Goal: Task Accomplishment & Management: Use online tool/utility

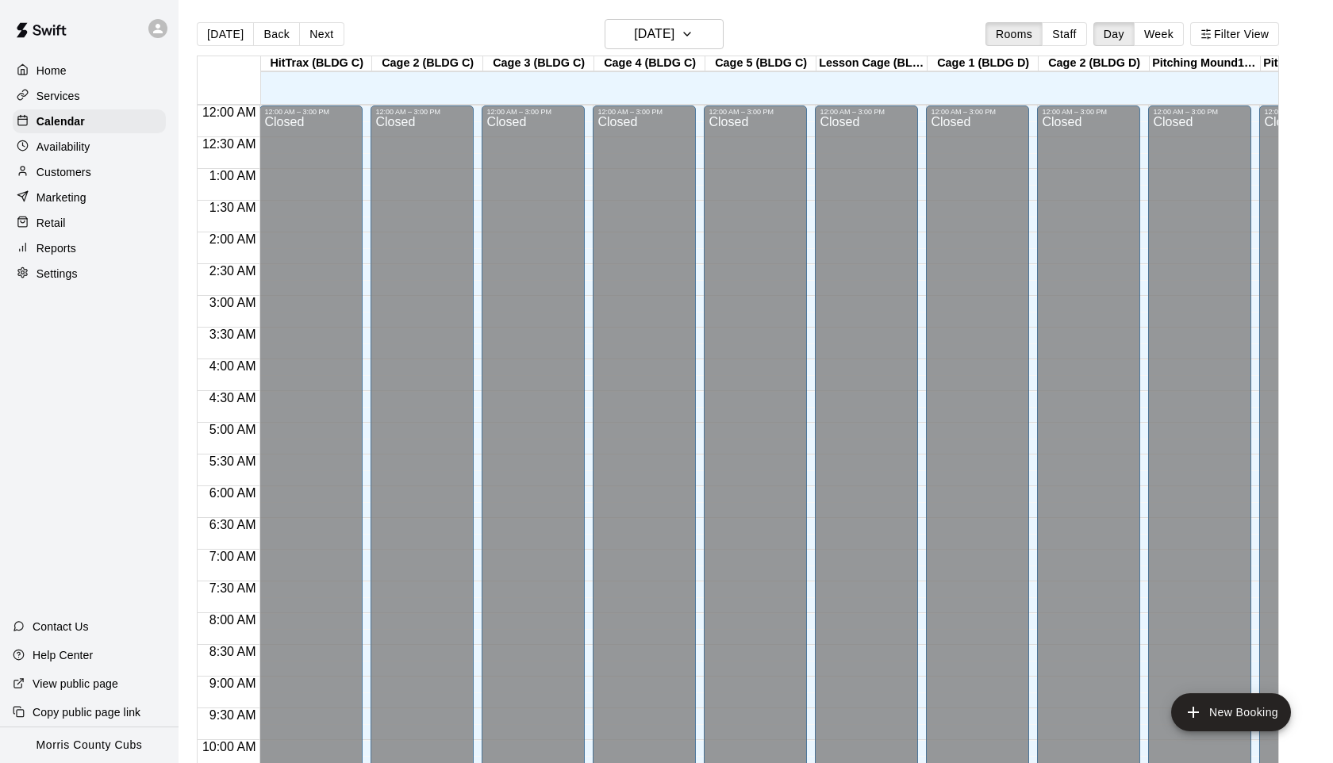
scroll to position [728, 0]
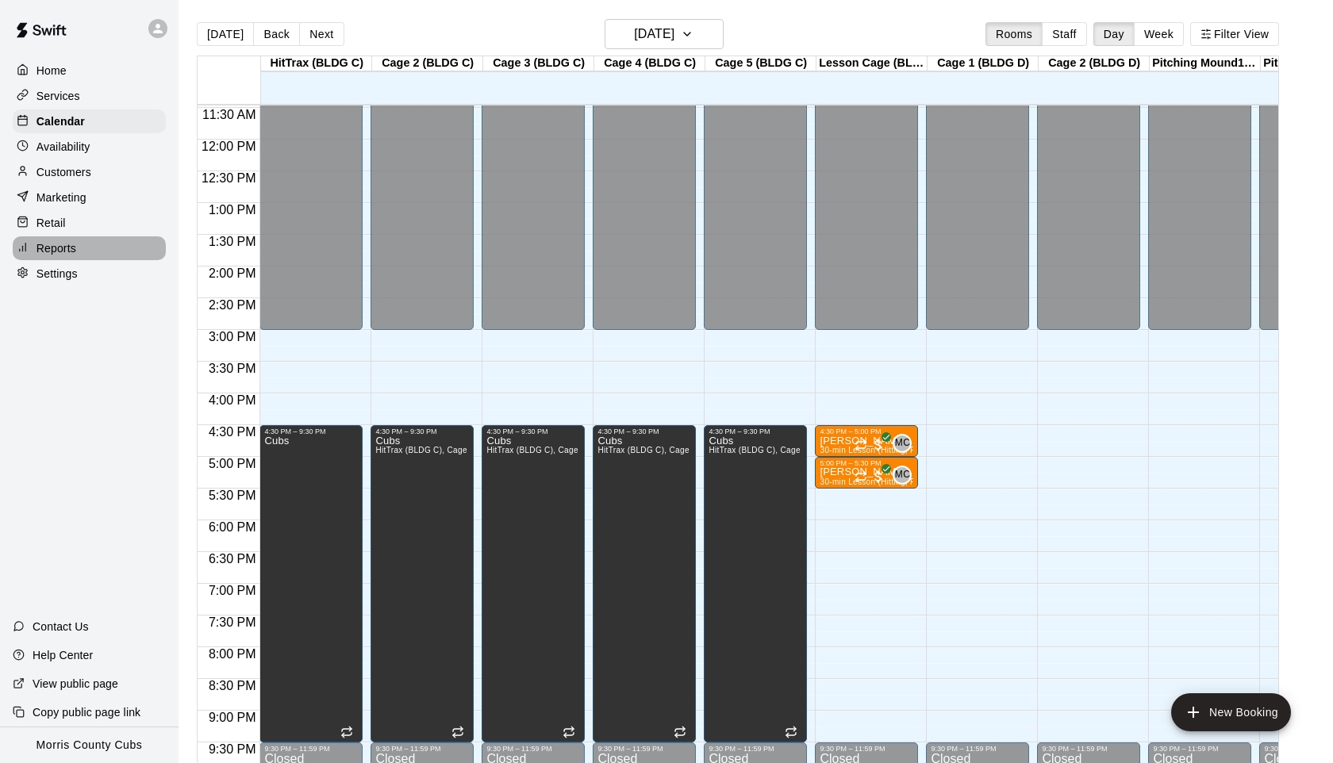
click at [66, 247] on p "Reports" at bounding box center [57, 248] width 40 height 16
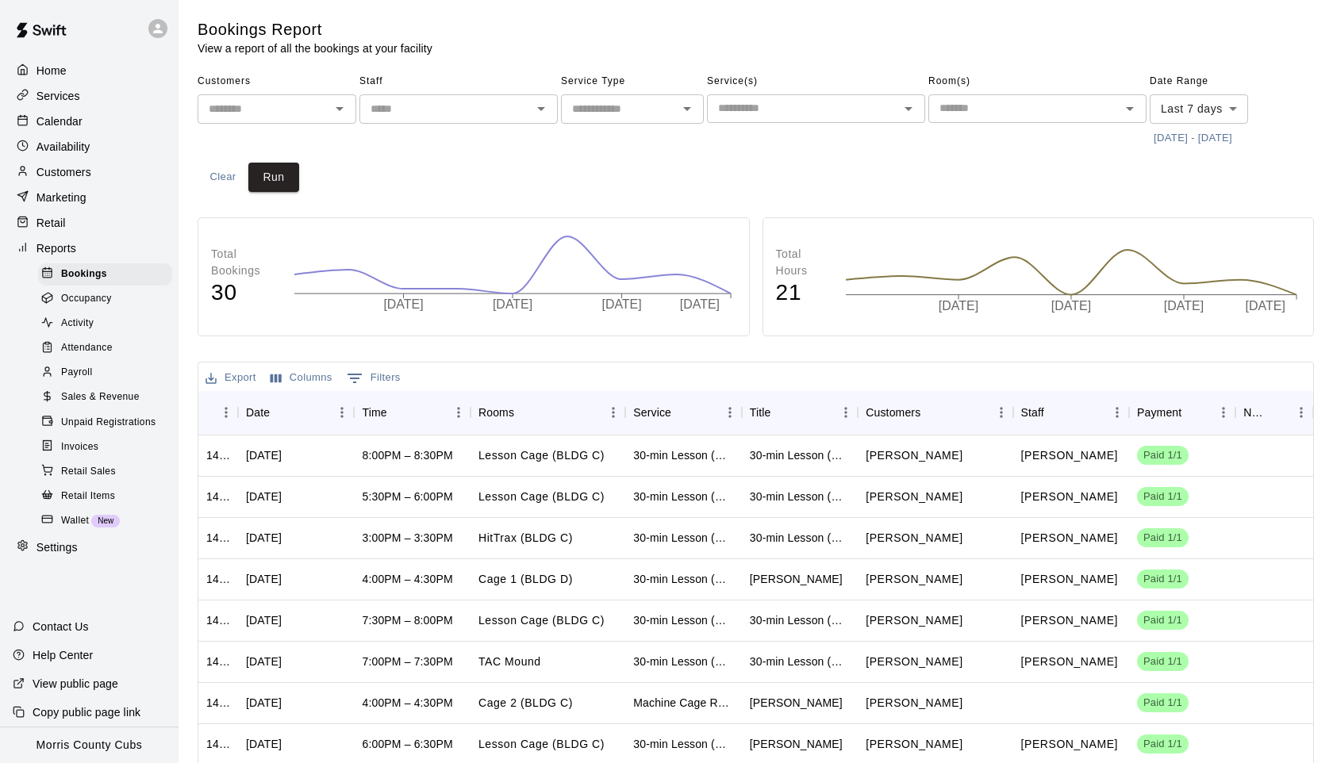
click at [1184, 140] on button "[DATE] - [DATE]" at bounding box center [1193, 138] width 86 height 25
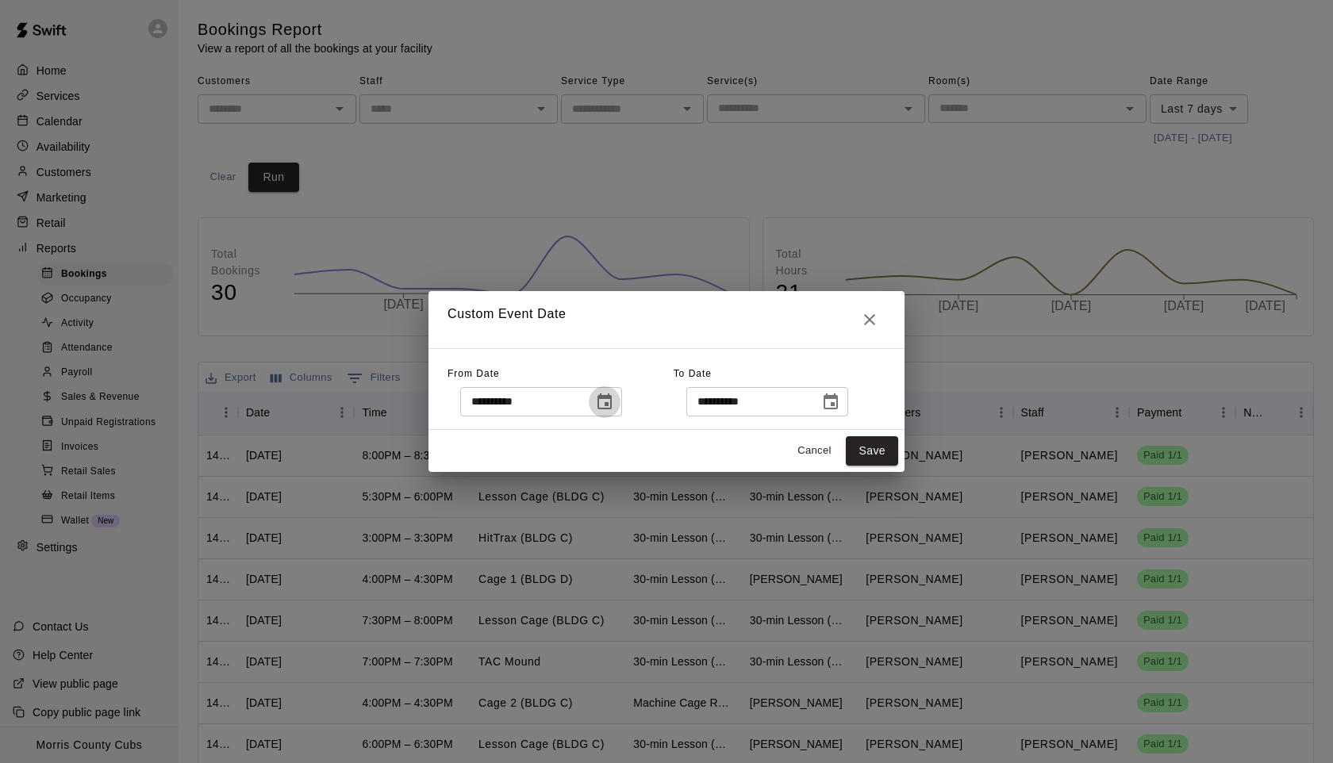
click at [607, 409] on icon "Choose date, selected date is Sep 4, 2025" at bounding box center [605, 402] width 14 height 16
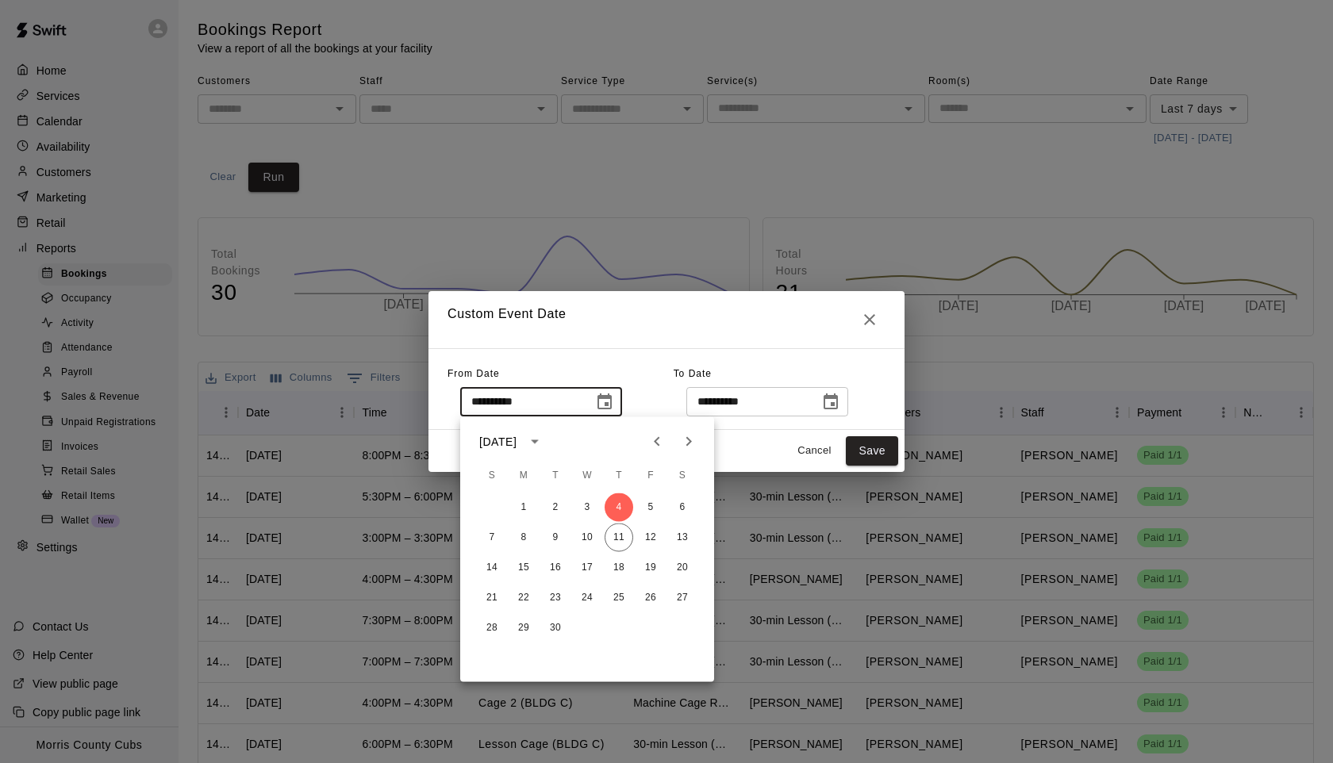
click at [656, 443] on icon "Previous month" at bounding box center [657, 442] width 6 height 10
click at [619, 626] on button "28" at bounding box center [619, 628] width 29 height 29
type input "**********"
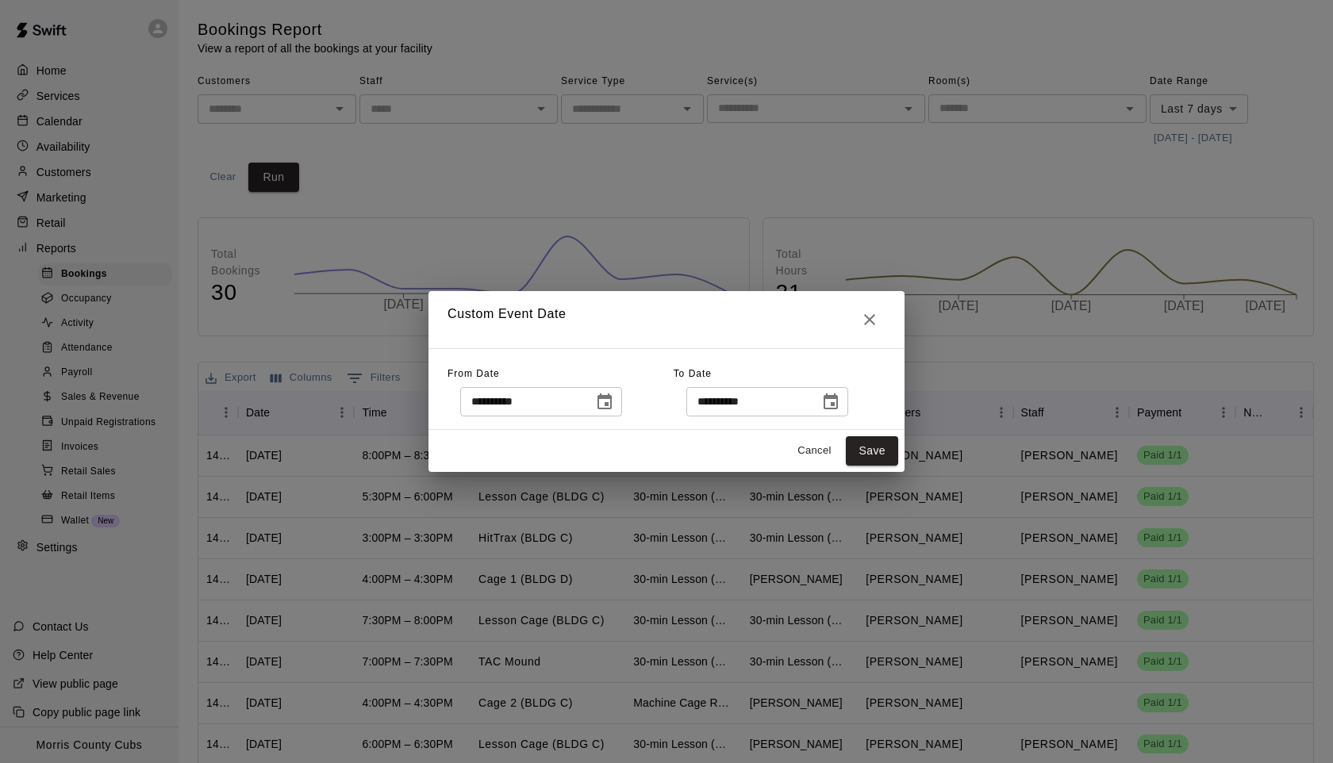
click at [836, 401] on icon "Choose date, selected date is Sep 11, 2025" at bounding box center [830, 402] width 19 height 19
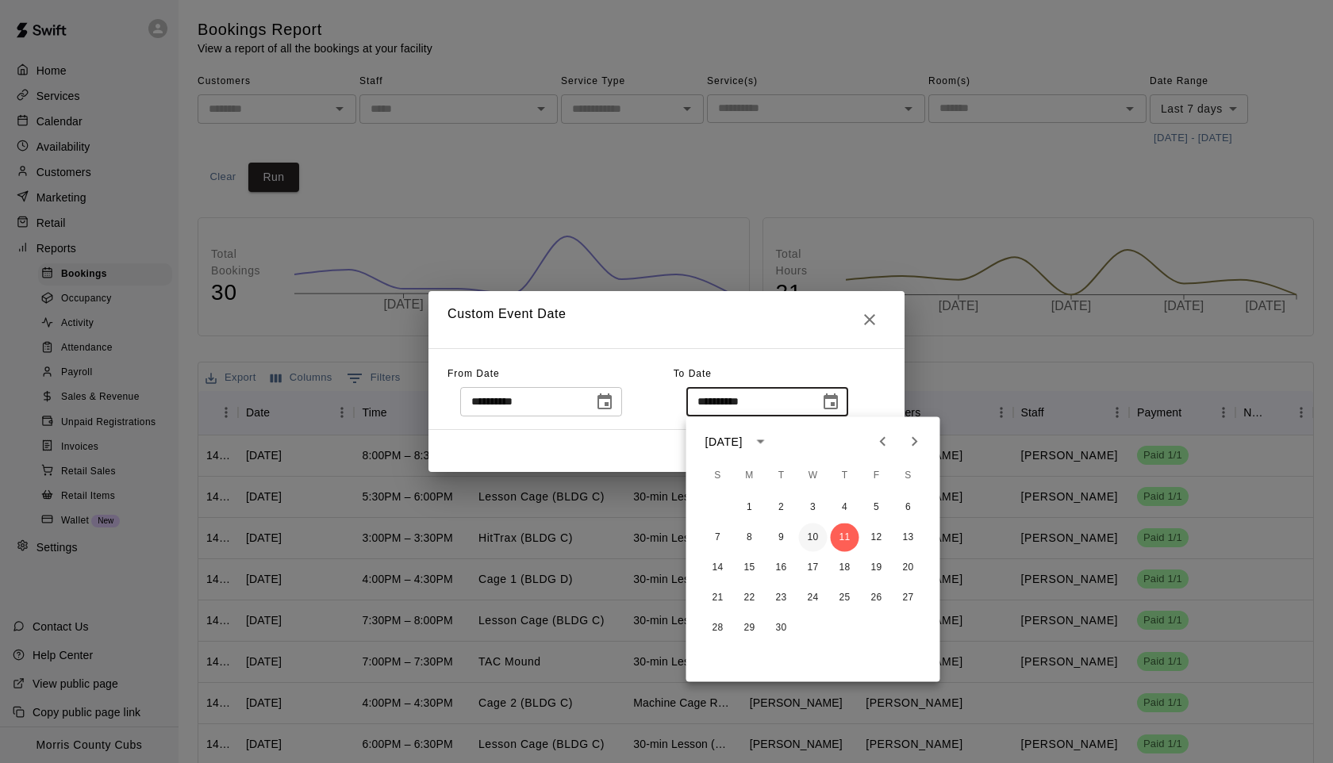
click at [813, 540] on button "10" at bounding box center [813, 538] width 29 height 29
type input "**********"
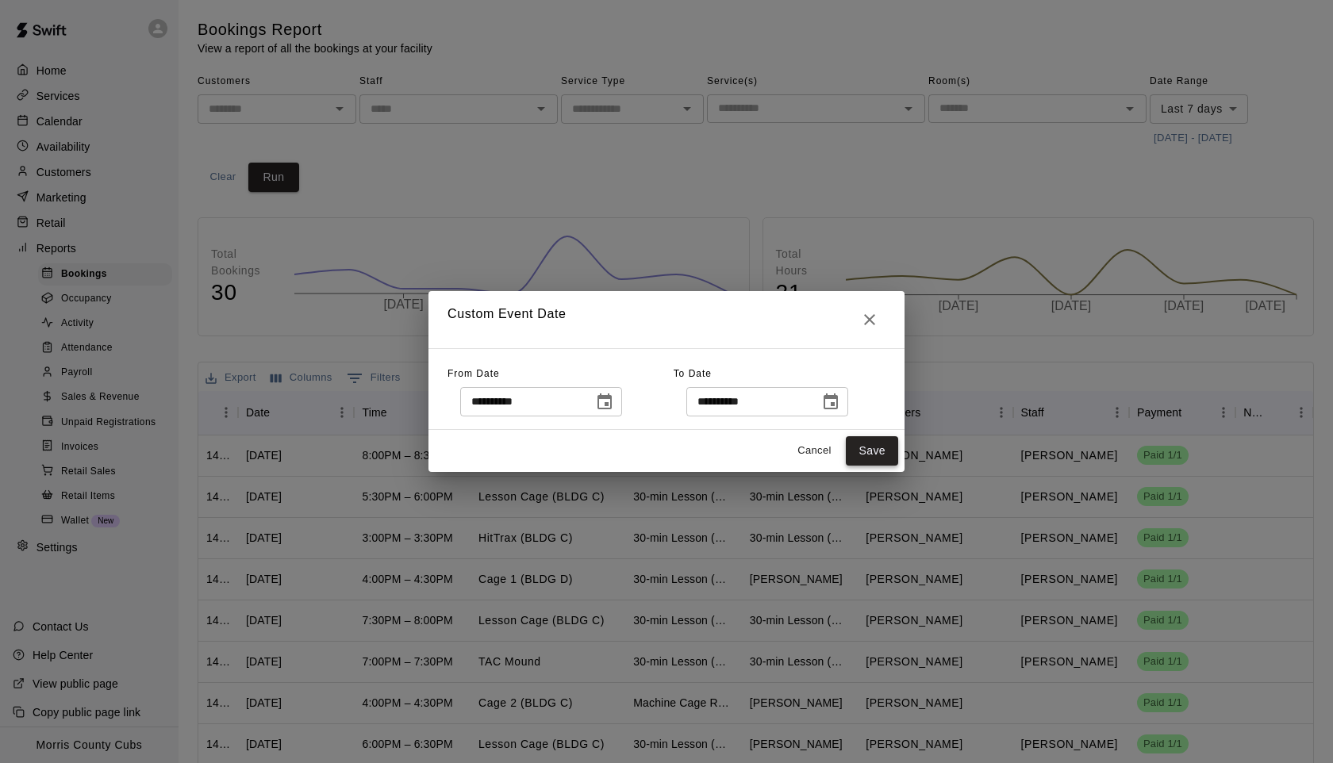
click at [866, 448] on button "Save" at bounding box center [872, 450] width 52 height 29
type input "******"
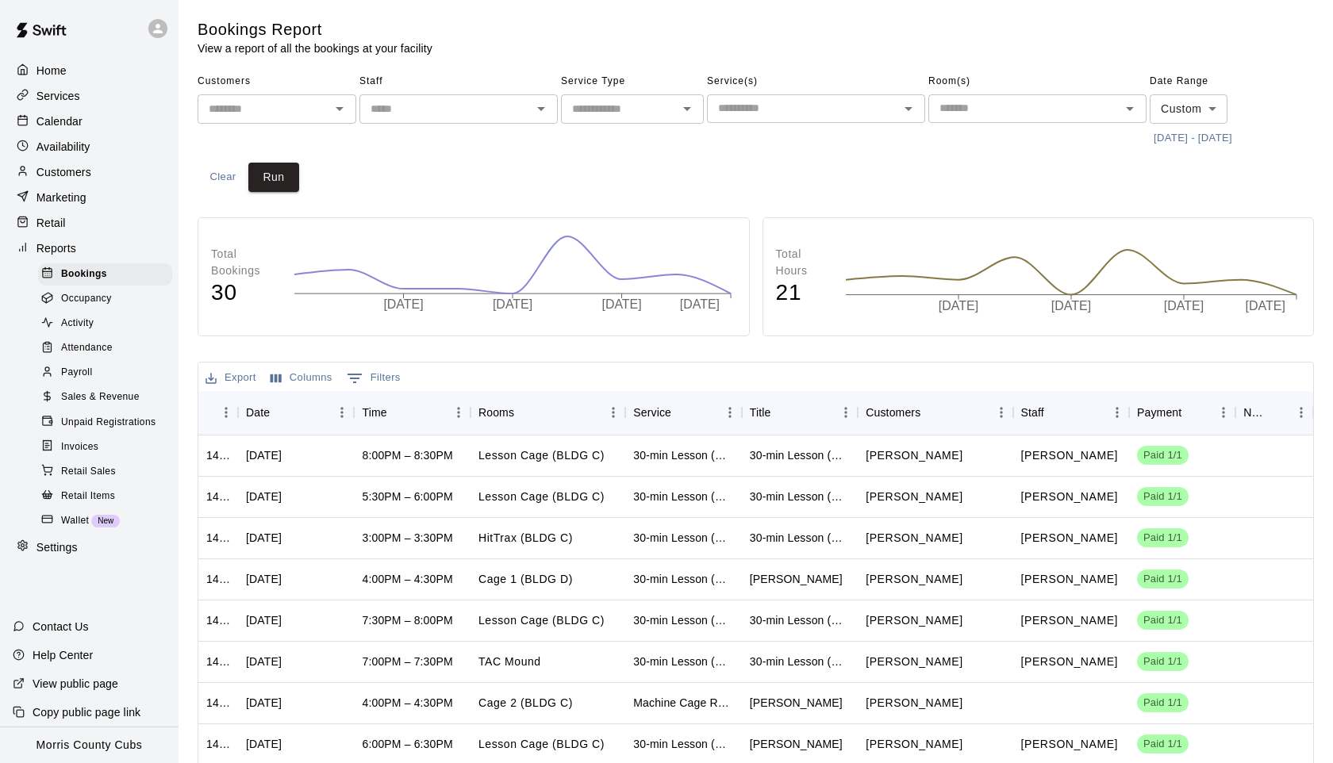
click at [655, 110] on input "text" at bounding box center [619, 109] width 107 height 20
click at [613, 163] on li "Lessons" at bounding box center [632, 169] width 143 height 26
type input "*******"
click at [893, 106] on input "text" at bounding box center [803, 108] width 183 height 20
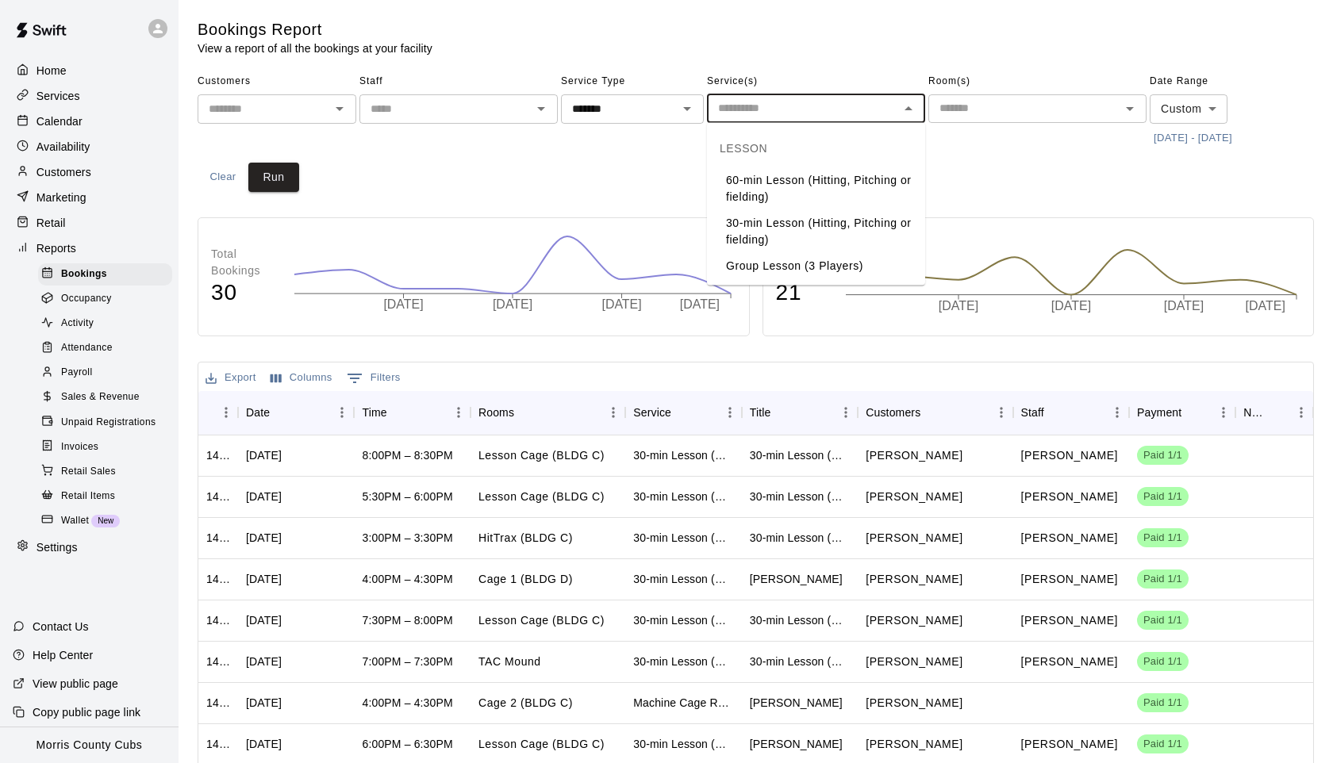
click at [823, 172] on li "60-min Lesson (Hitting, Pitching or fielding)" at bounding box center [816, 188] width 218 height 43
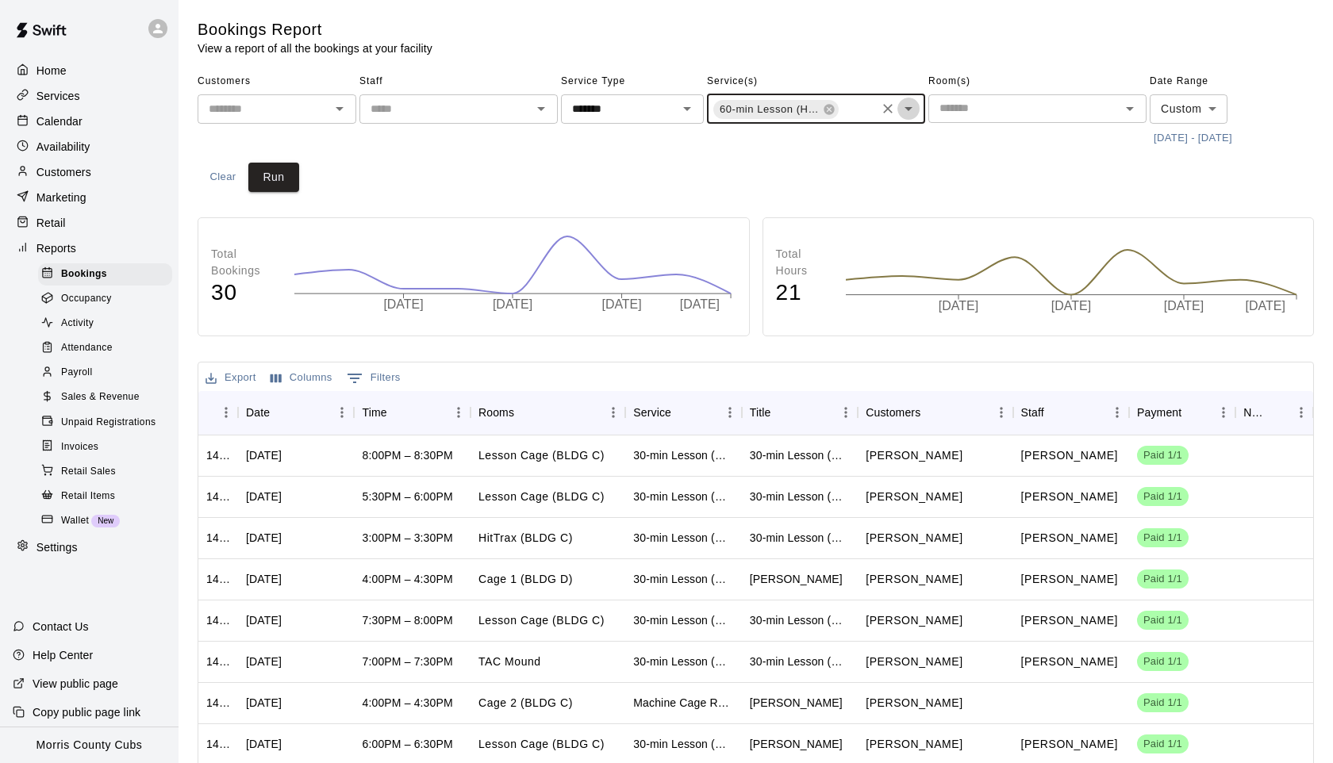
click at [907, 103] on icon "Open" at bounding box center [908, 108] width 19 height 19
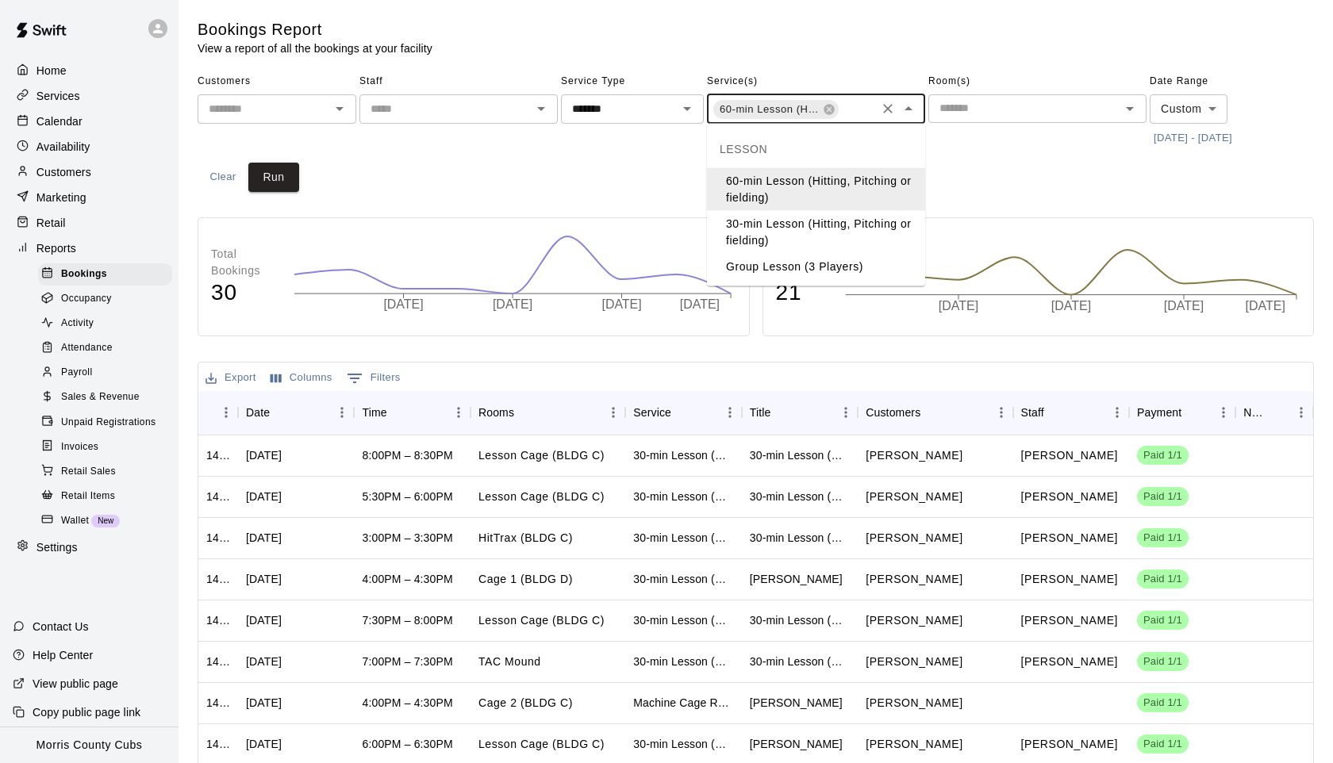
click at [820, 231] on li "30-min Lesson (Hitting, Pitching or fielding)" at bounding box center [816, 232] width 218 height 43
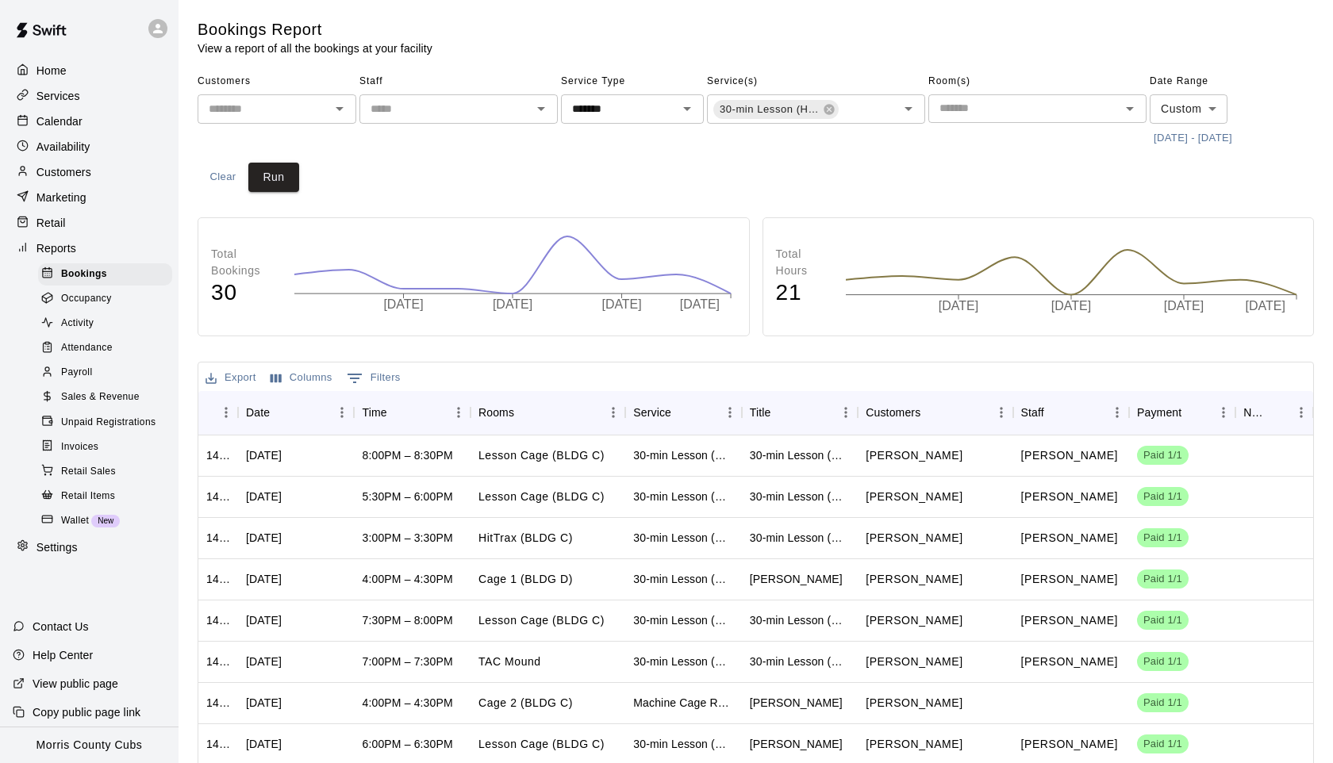
click at [915, 177] on div "Customers ​ Staff ​ Service Type ******* ​ Service(s) 60-min Lesson (Hitting, P…" at bounding box center [756, 130] width 1116 height 123
click at [688, 116] on icon "Open" at bounding box center [687, 108] width 19 height 19
click at [753, 167] on div "Customers ​ Staff ​ Service Type ******* ​ Service(s) 60-min Lesson (Hitting, P…" at bounding box center [756, 130] width 1116 height 123
click at [540, 107] on icon "Open" at bounding box center [541, 109] width 8 height 4
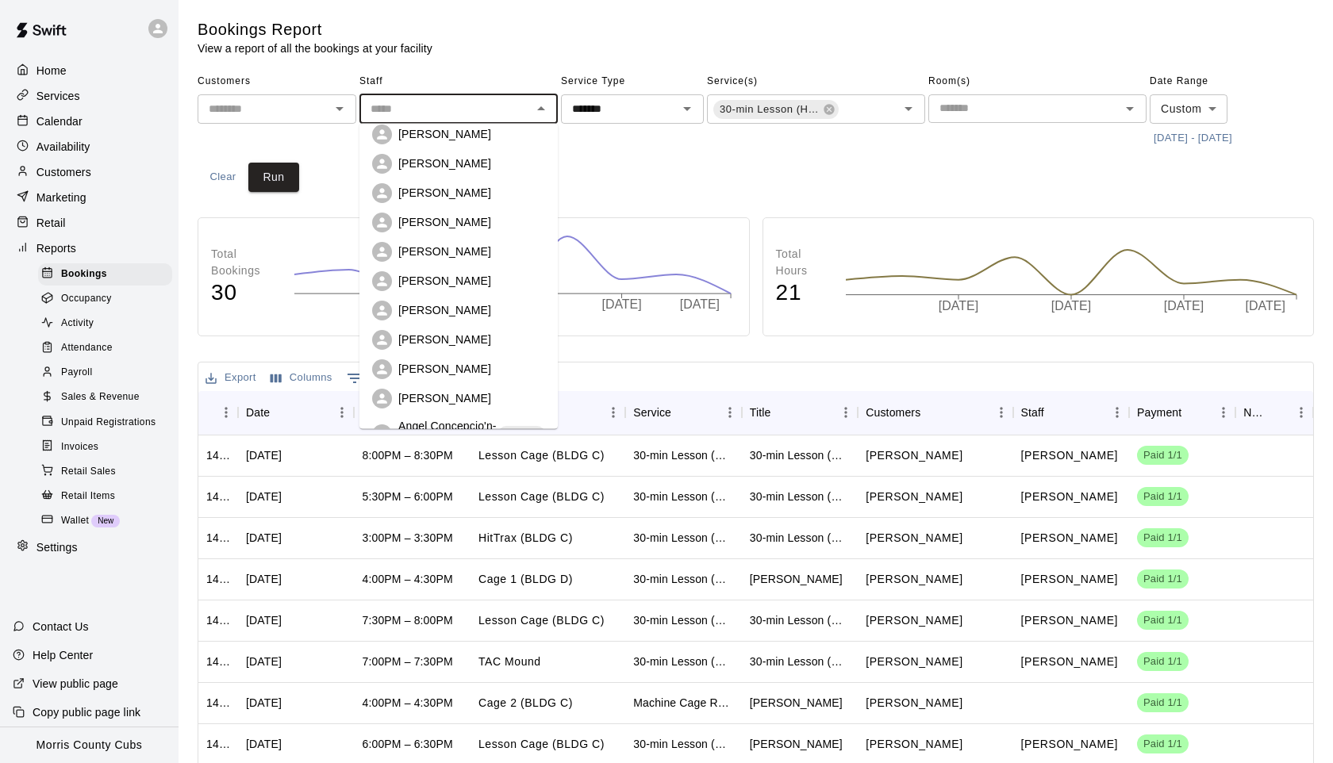
scroll to position [394, 0]
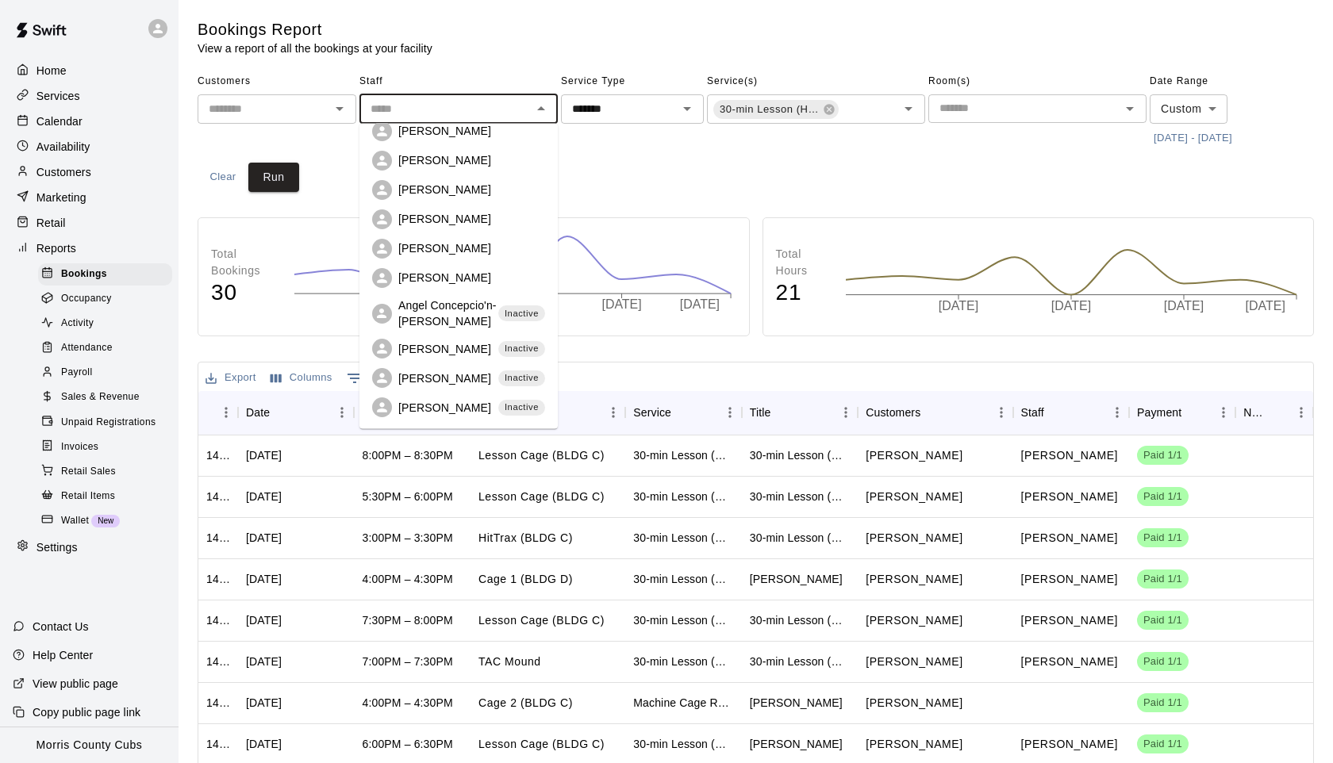
click at [444, 185] on p "Rich Ronchetta" at bounding box center [444, 191] width 93 height 16
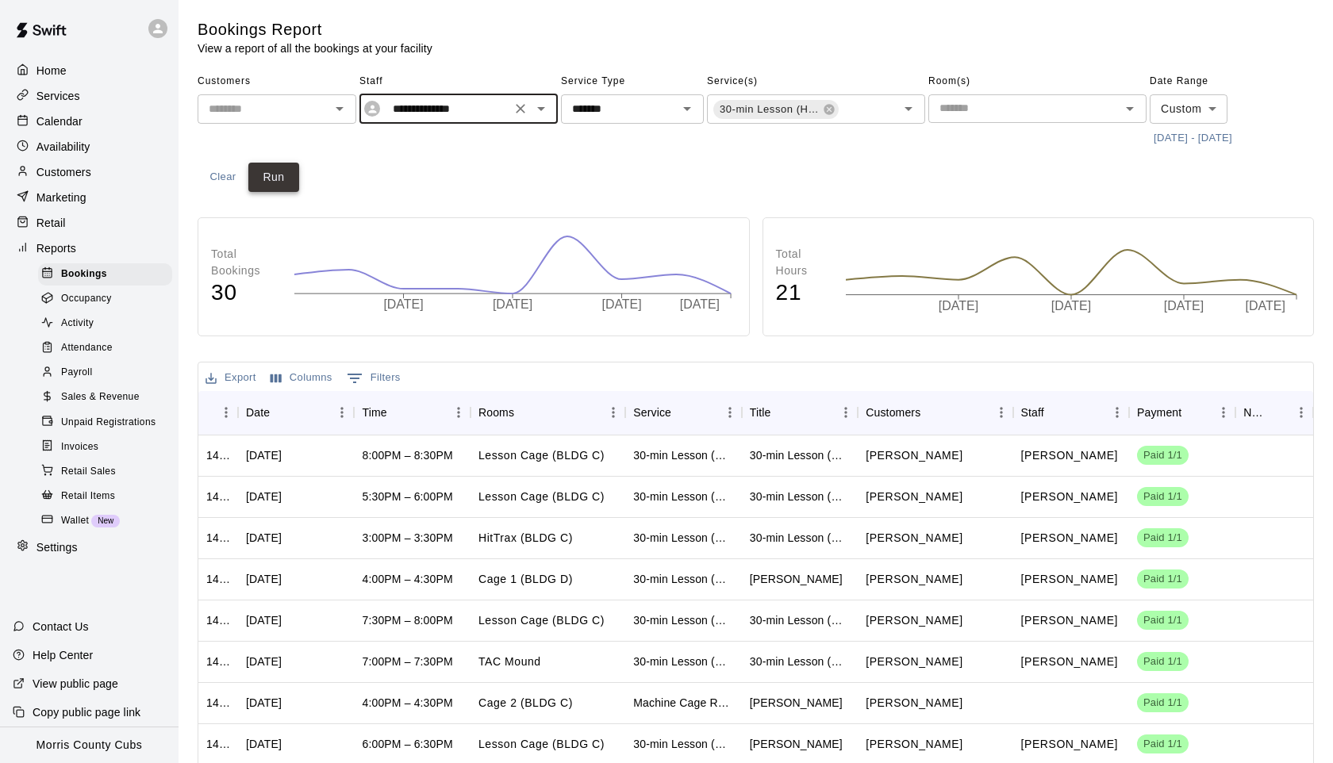
click at [286, 181] on button "Run" at bounding box center [273, 177] width 51 height 29
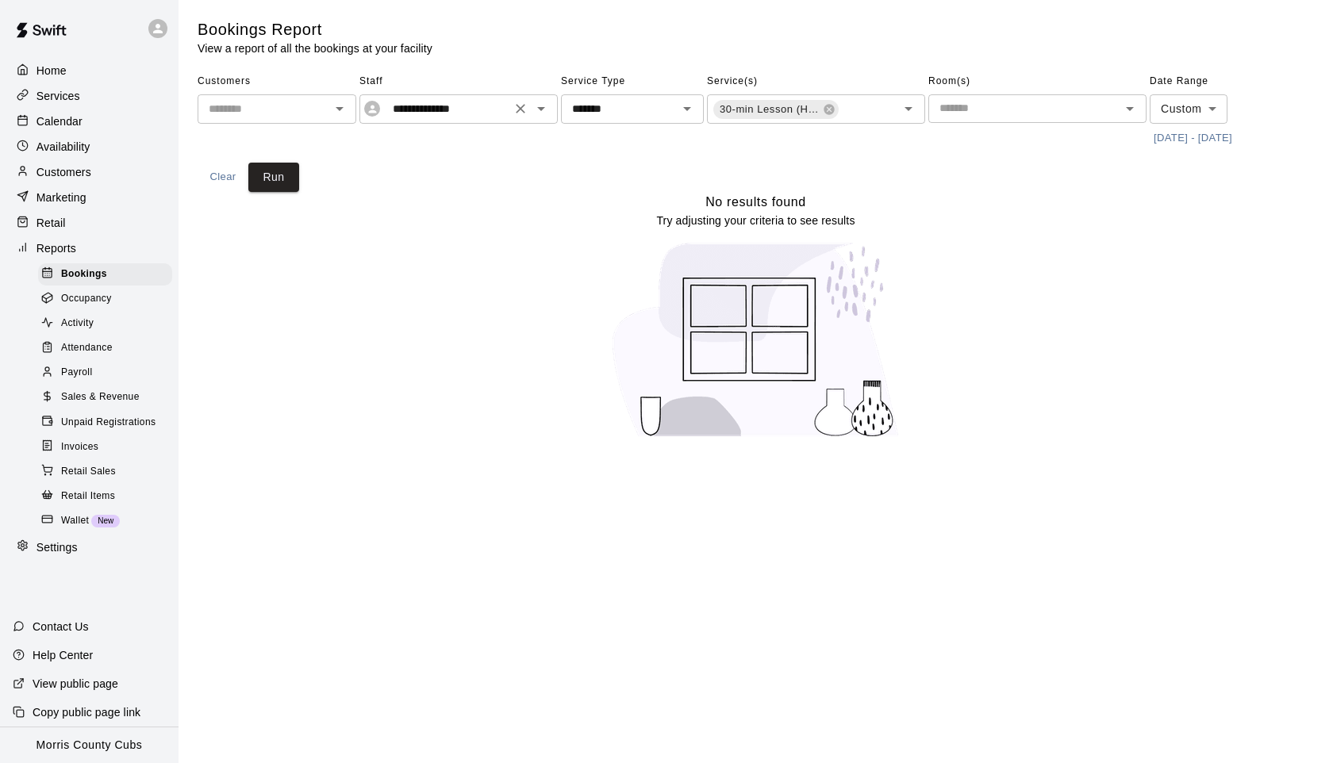
click at [543, 111] on icon "Open" at bounding box center [541, 108] width 19 height 19
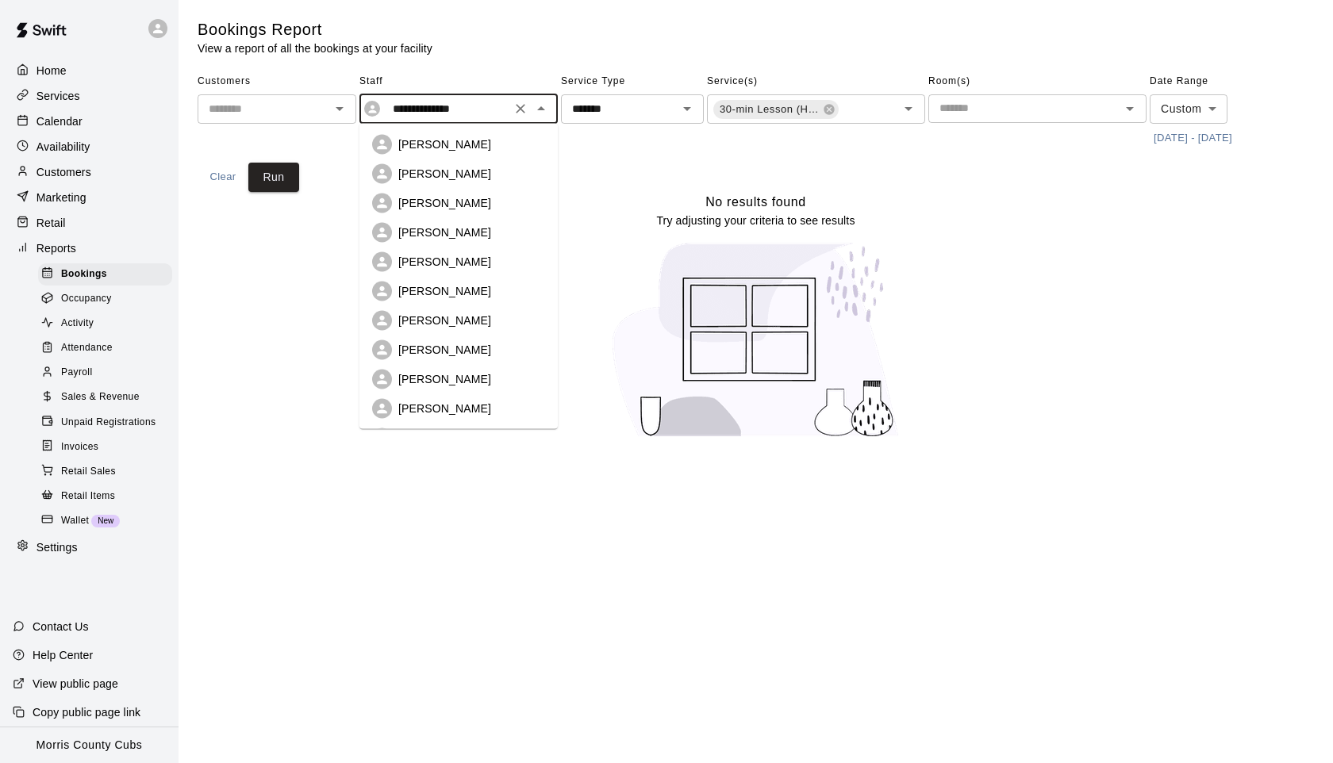
scroll to position [171, 0]
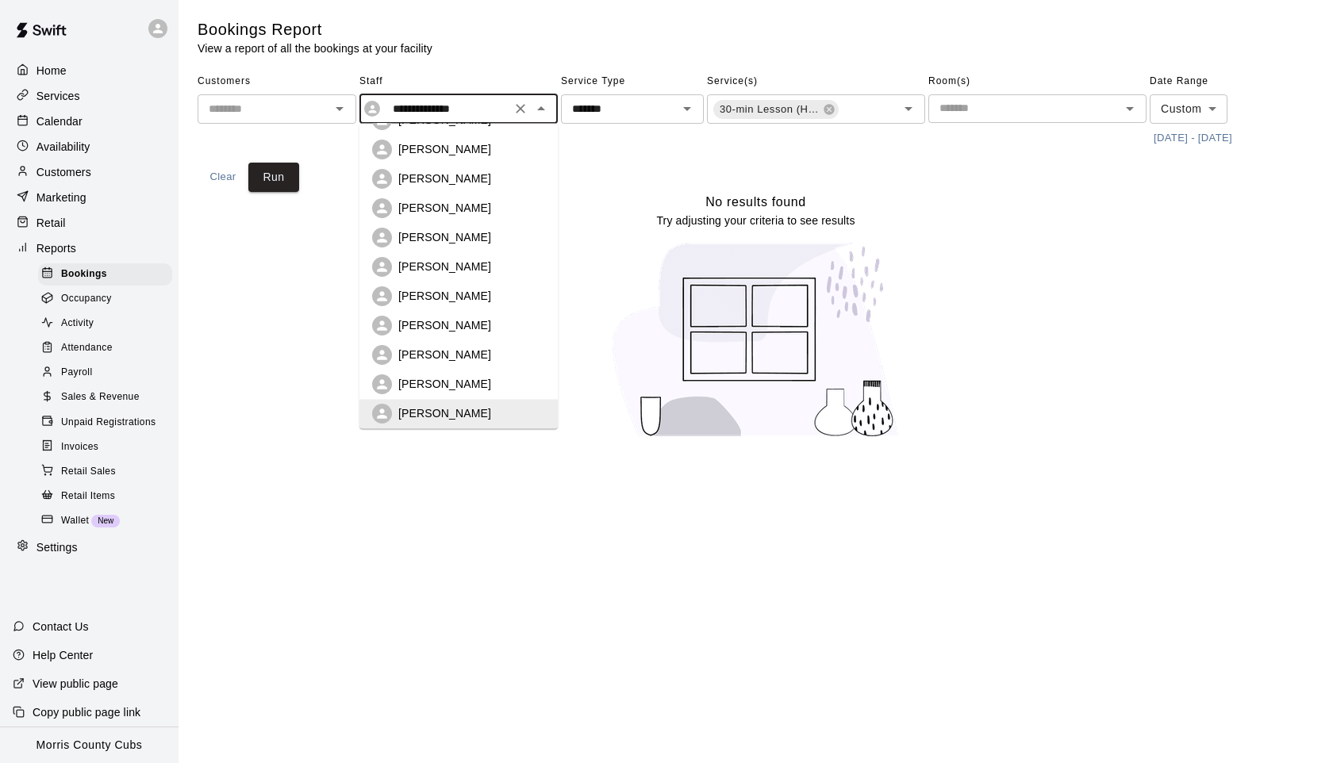
click at [430, 393] on div "Roc Ruiz" at bounding box center [458, 385] width 173 height 20
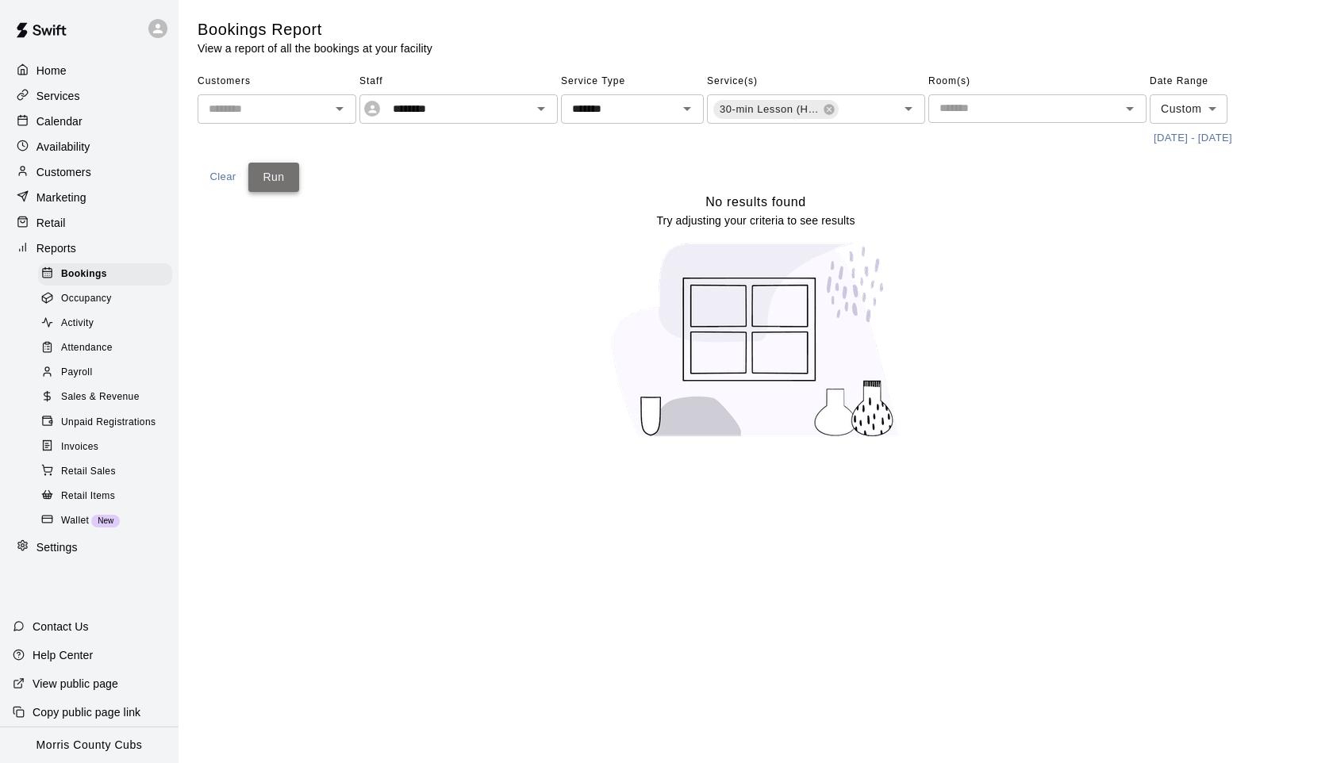
click at [286, 178] on button "Run" at bounding box center [273, 177] width 51 height 29
click at [540, 109] on icon "Open" at bounding box center [541, 109] width 8 height 4
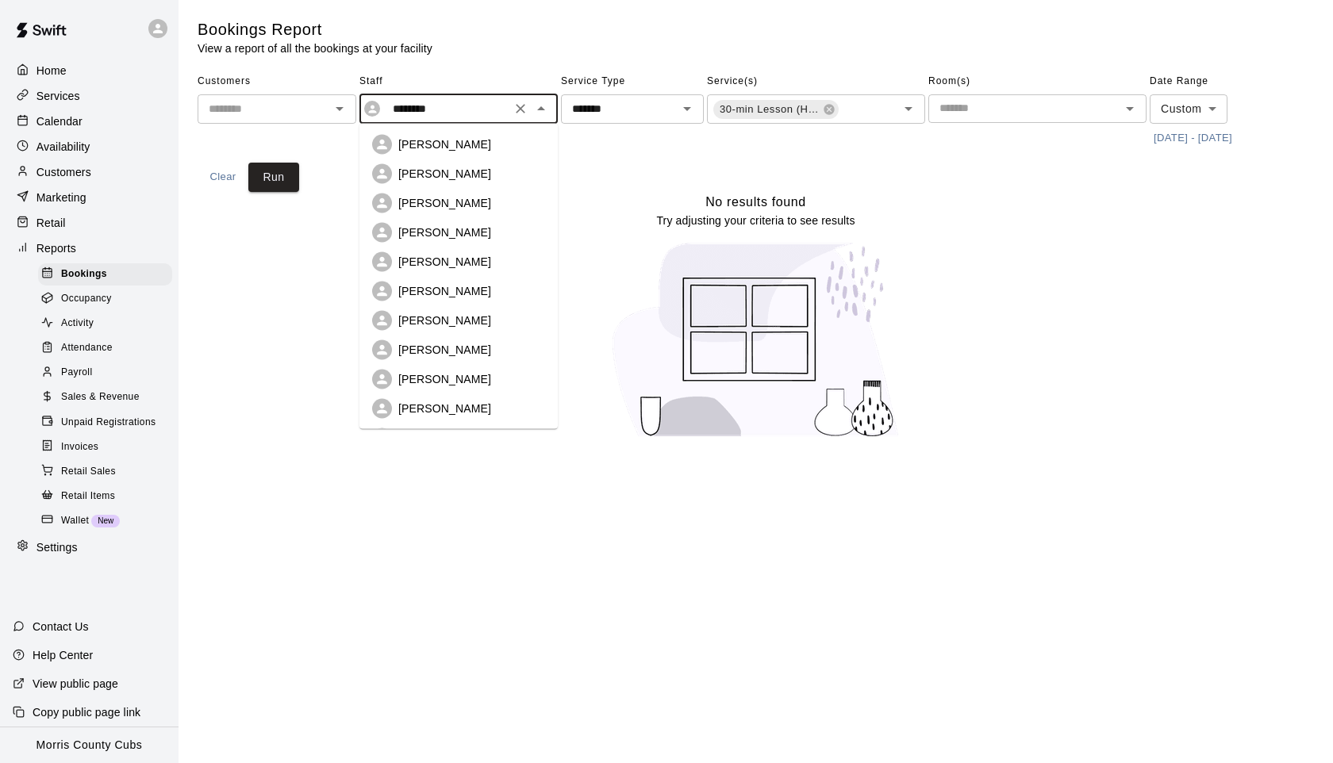
scroll to position [141, 0]
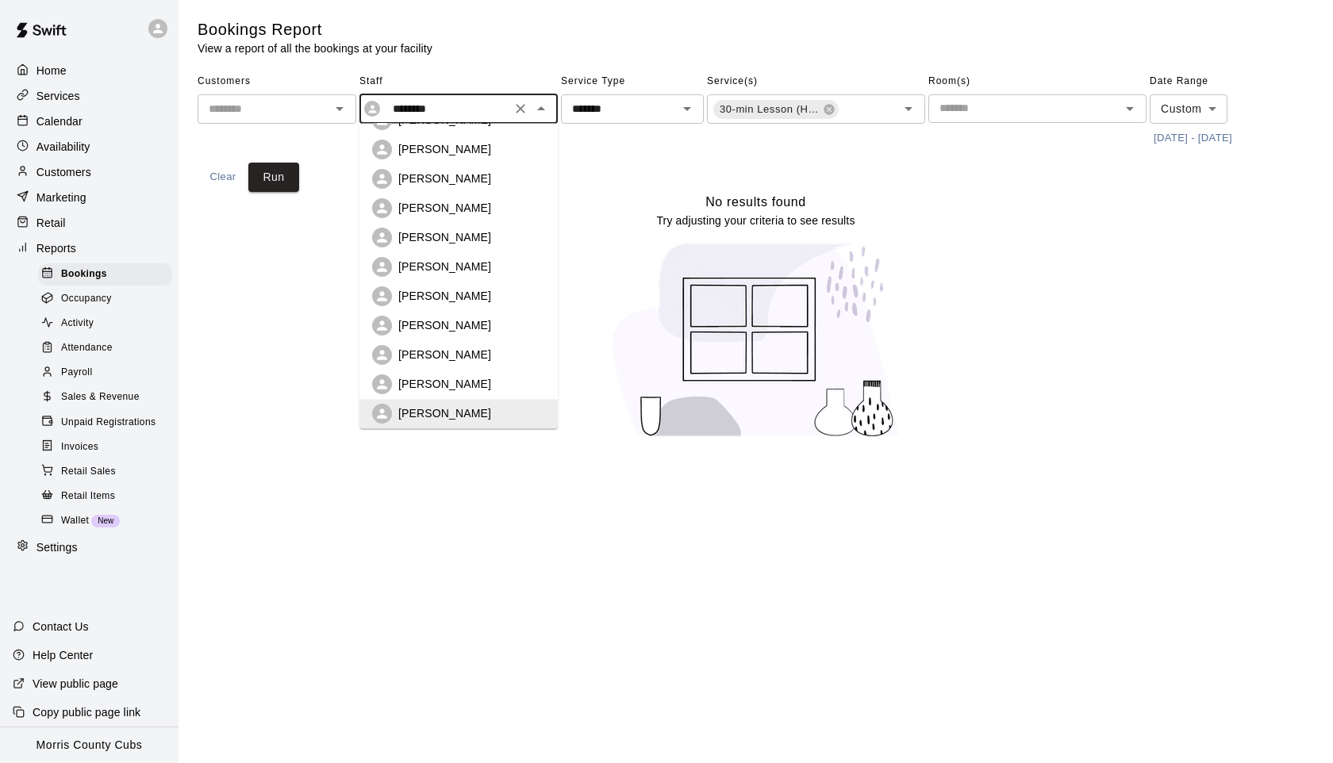
click at [439, 388] on p "Collin Kiernan" at bounding box center [444, 385] width 93 height 16
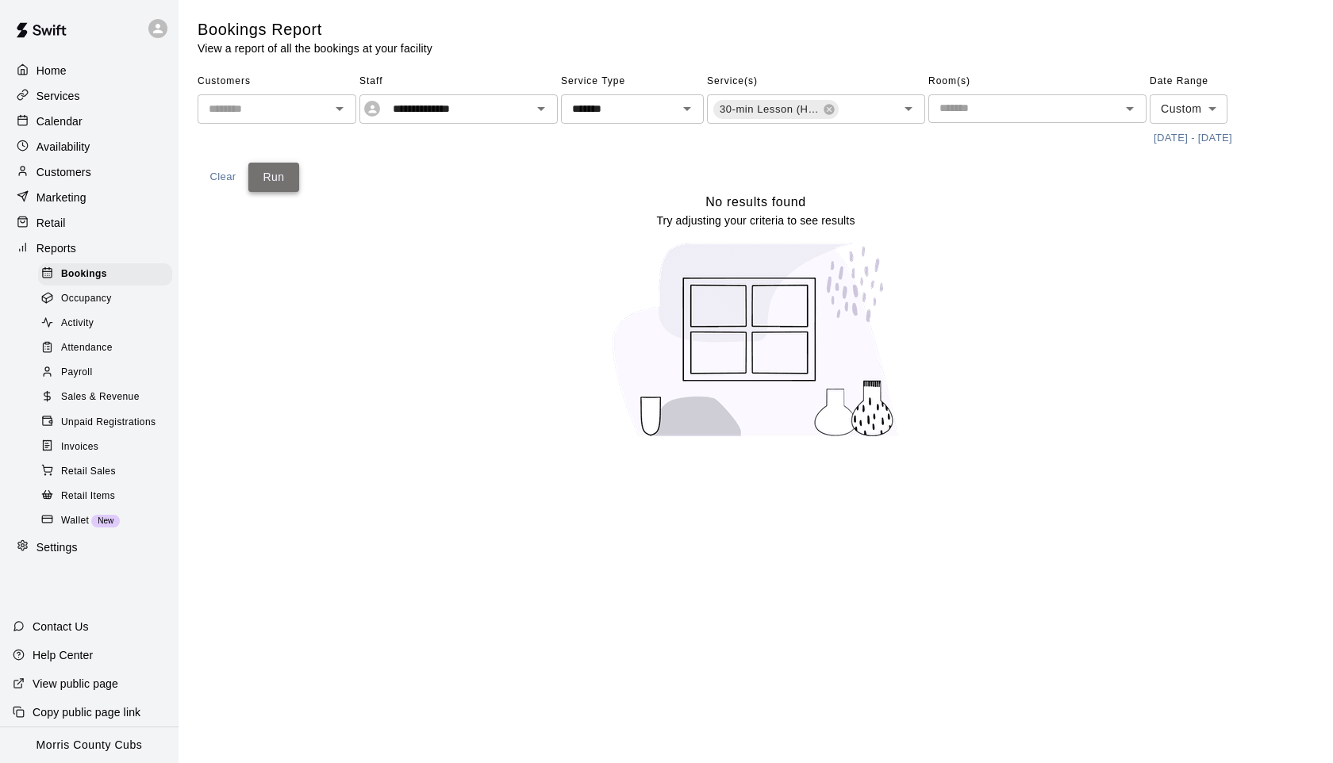
click at [282, 175] on button "Run" at bounding box center [273, 177] width 51 height 29
click at [543, 108] on icon "Open" at bounding box center [541, 109] width 8 height 4
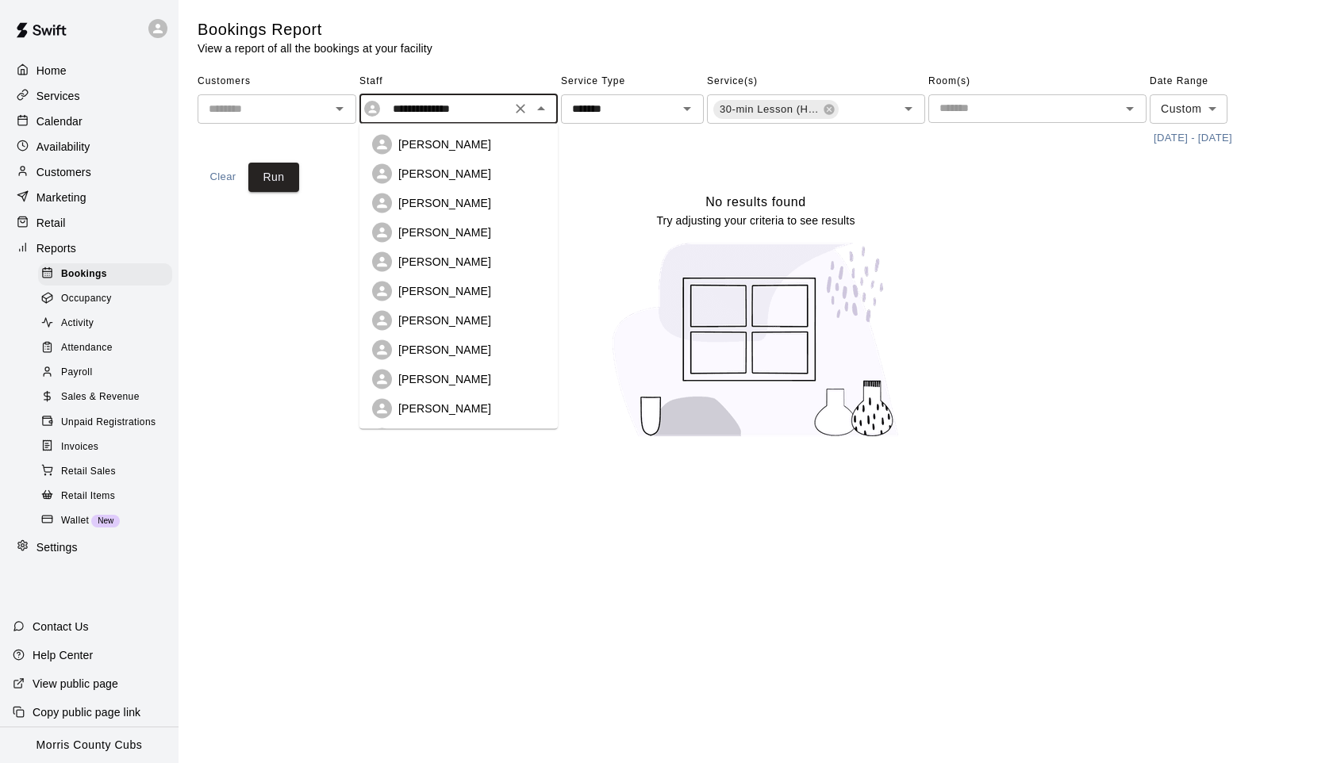
scroll to position [112, 0]
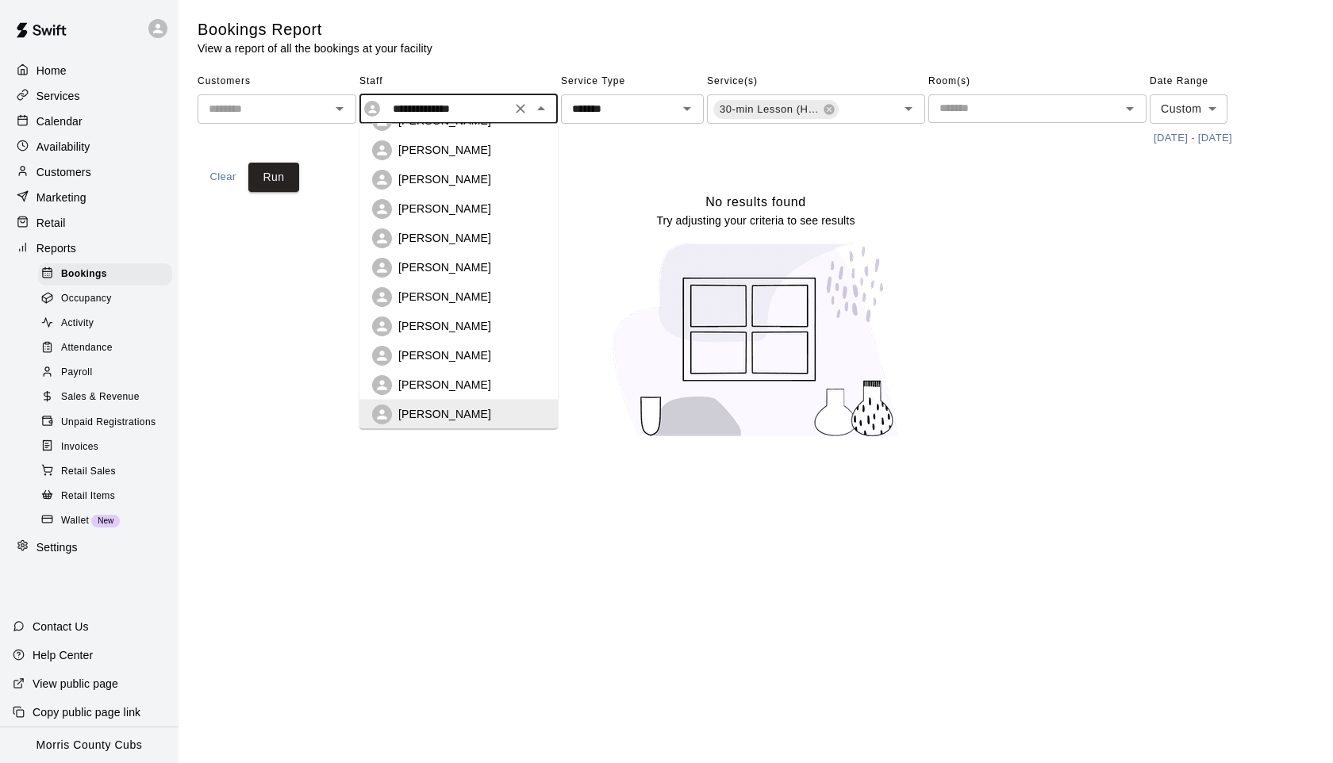
click at [433, 239] on p "Zach Fike" at bounding box center [444, 238] width 93 height 16
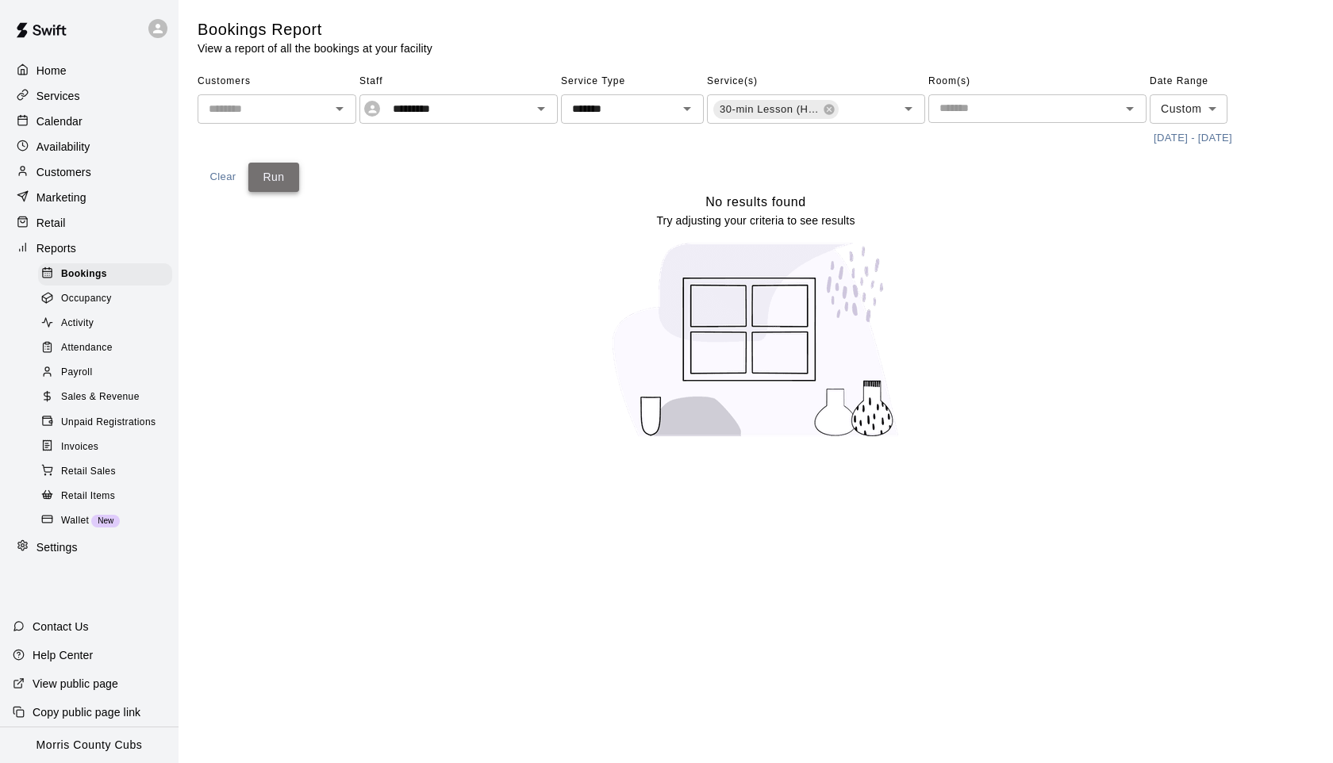
click at [286, 179] on button "Run" at bounding box center [273, 177] width 51 height 29
click at [544, 110] on icon "Open" at bounding box center [541, 108] width 19 height 19
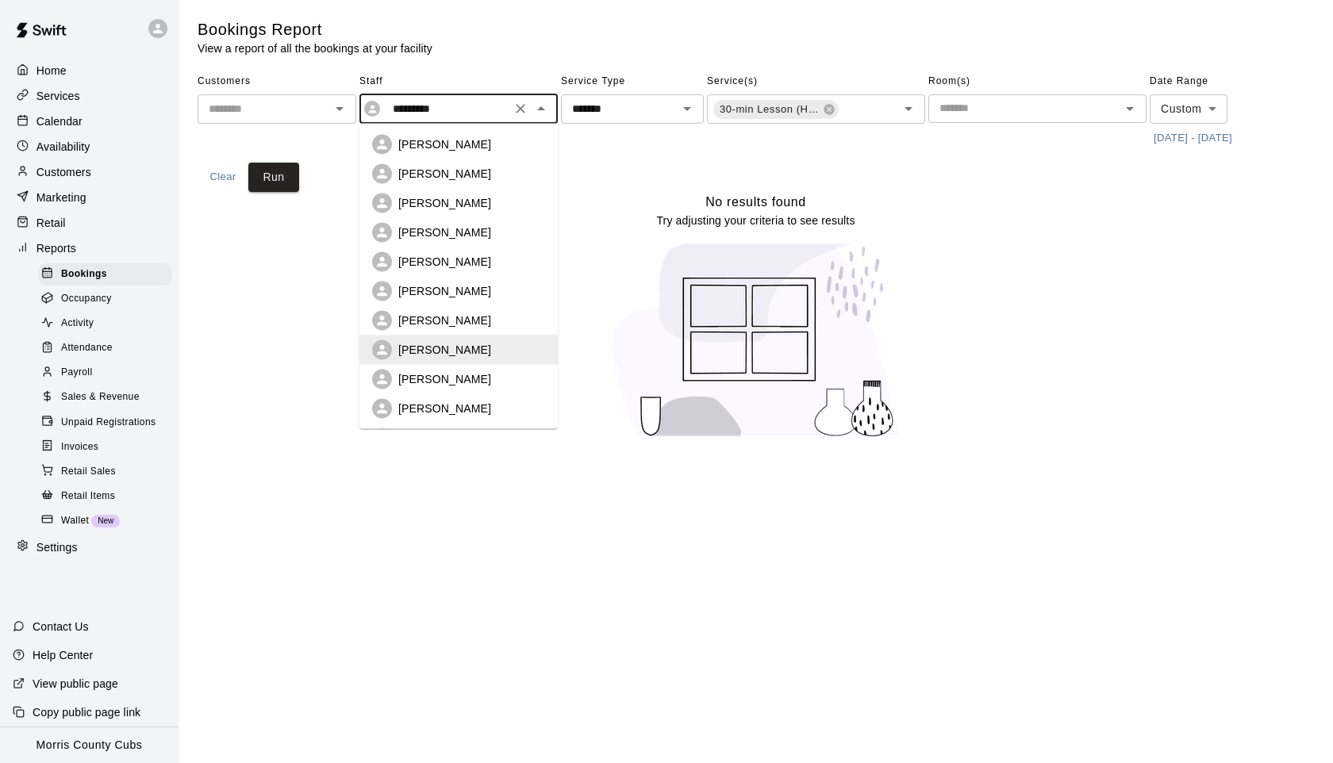
click at [440, 299] on div "Matt Cuervo" at bounding box center [458, 292] width 173 height 20
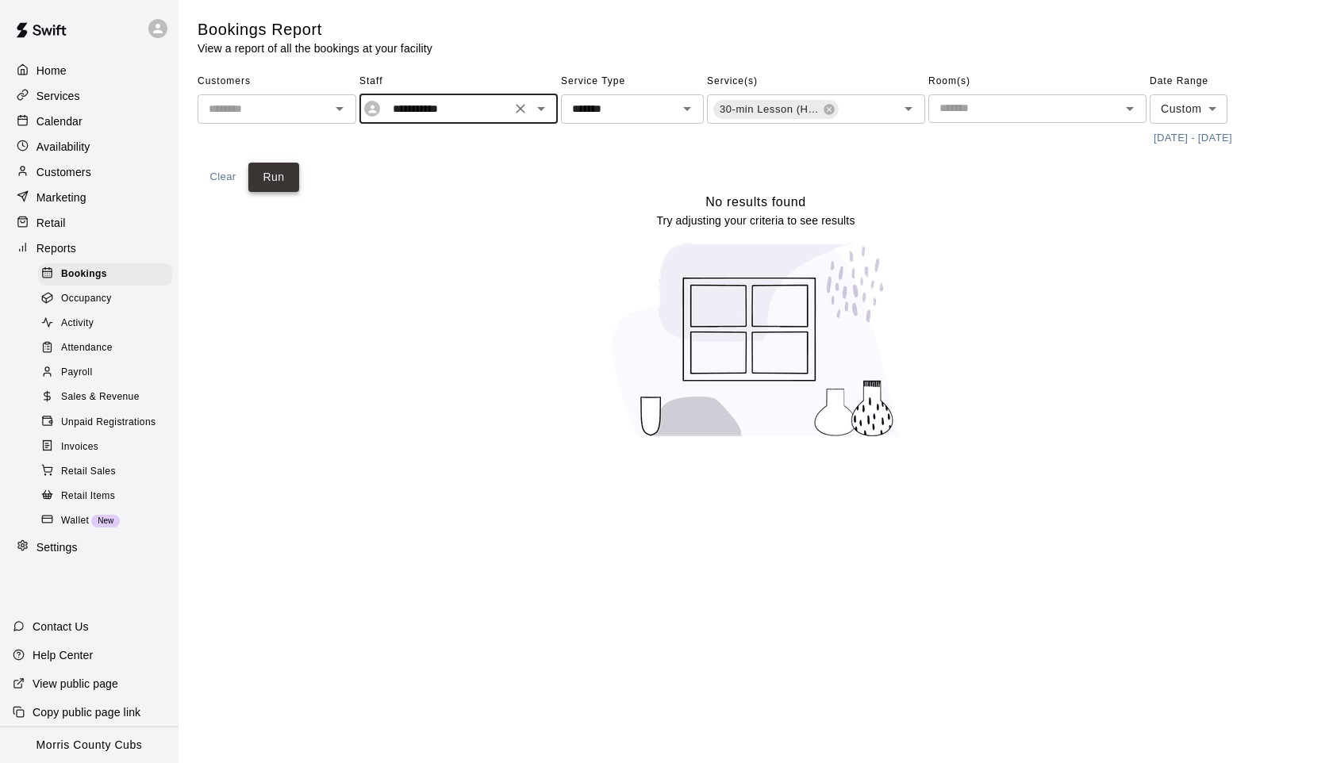
click at [276, 175] on button "Run" at bounding box center [273, 177] width 51 height 29
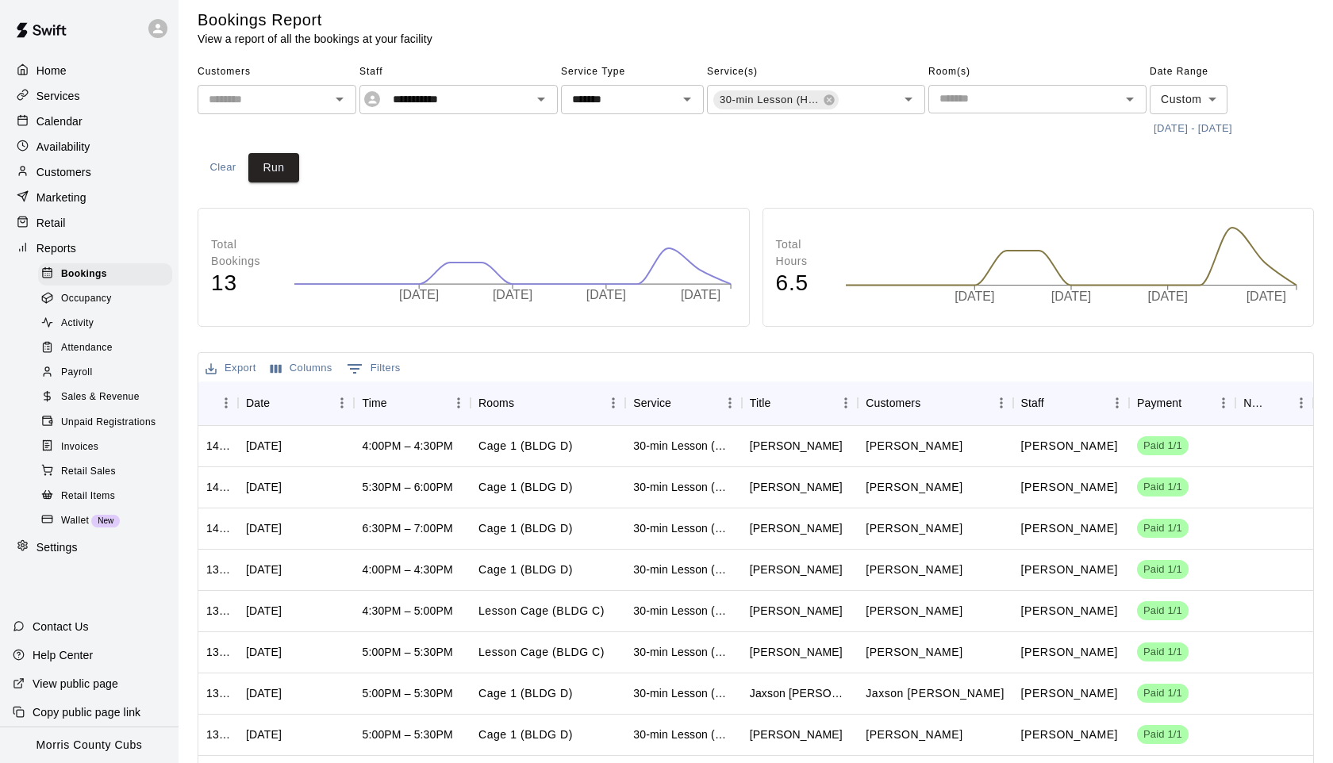
scroll to position [0, 0]
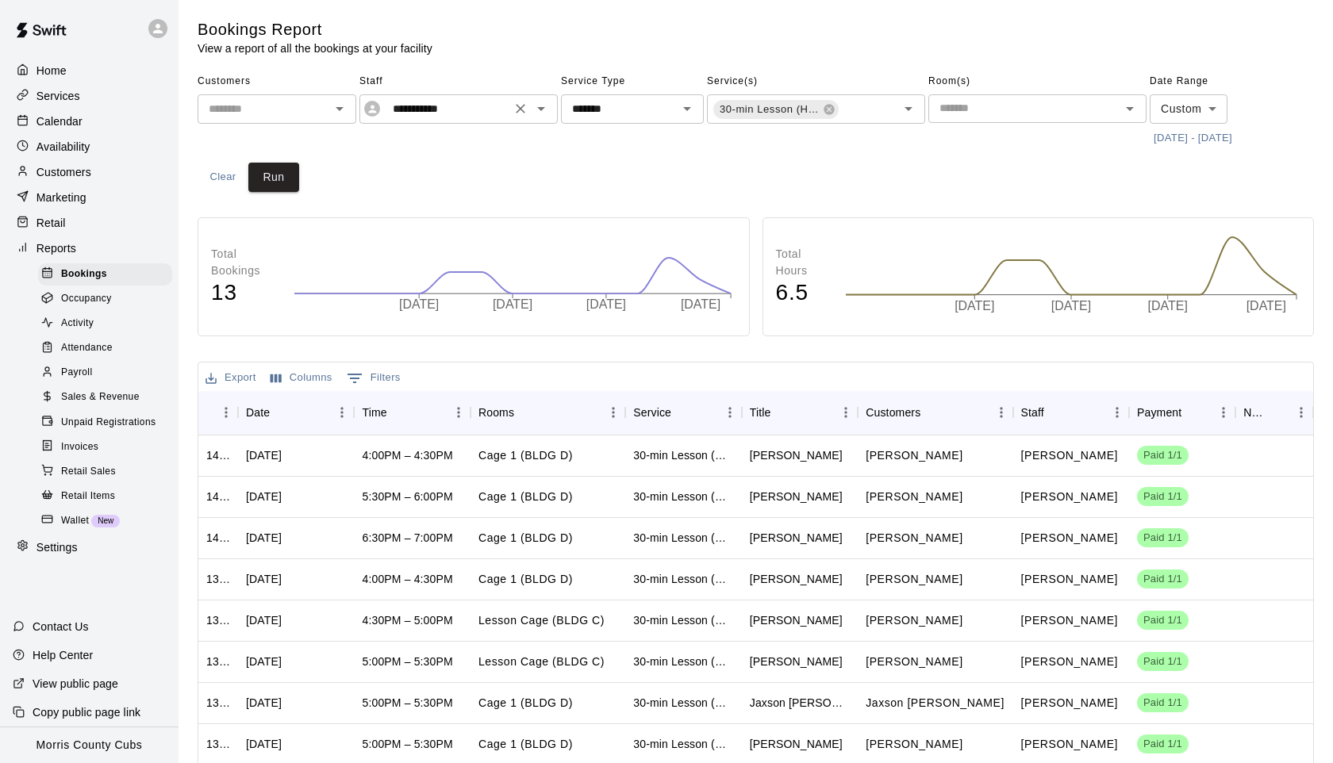
click at [540, 107] on icon "Open" at bounding box center [541, 109] width 8 height 4
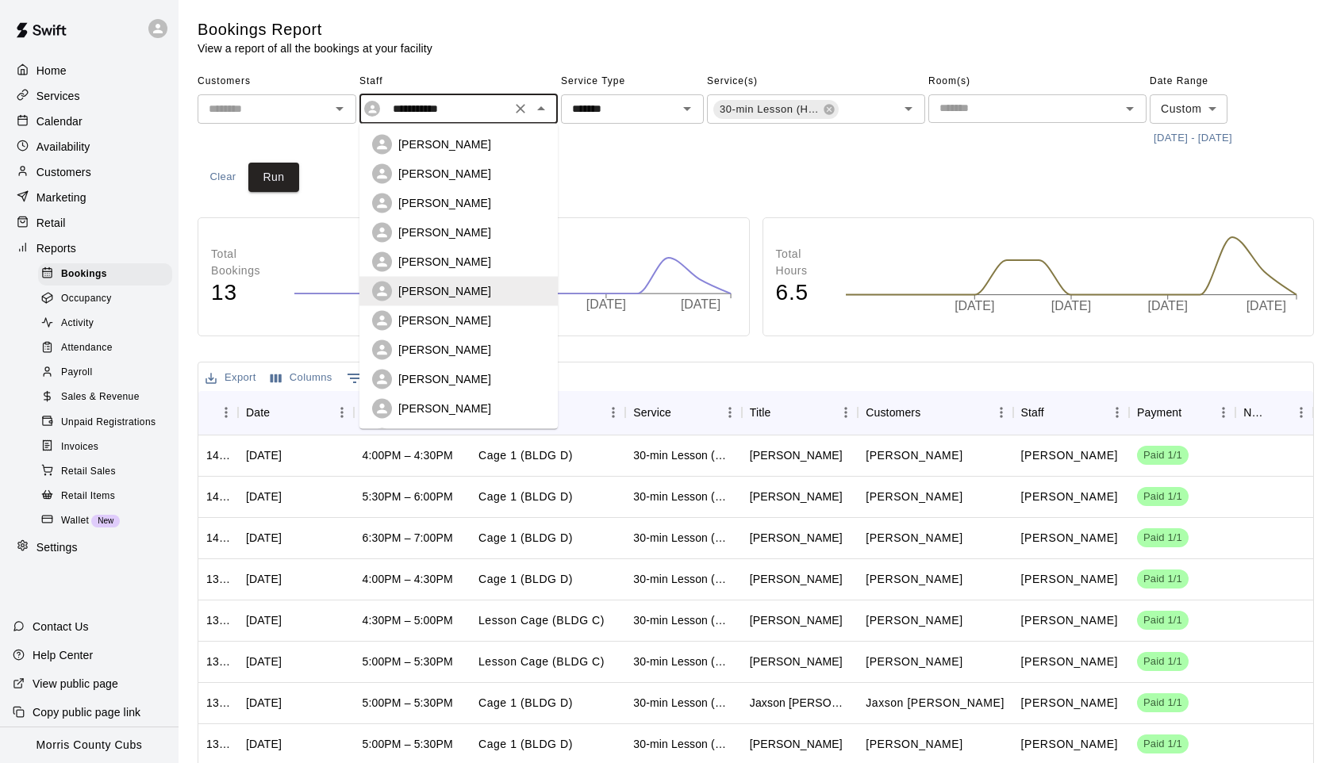
click at [440, 255] on p "JJ Jensen" at bounding box center [444, 262] width 93 height 16
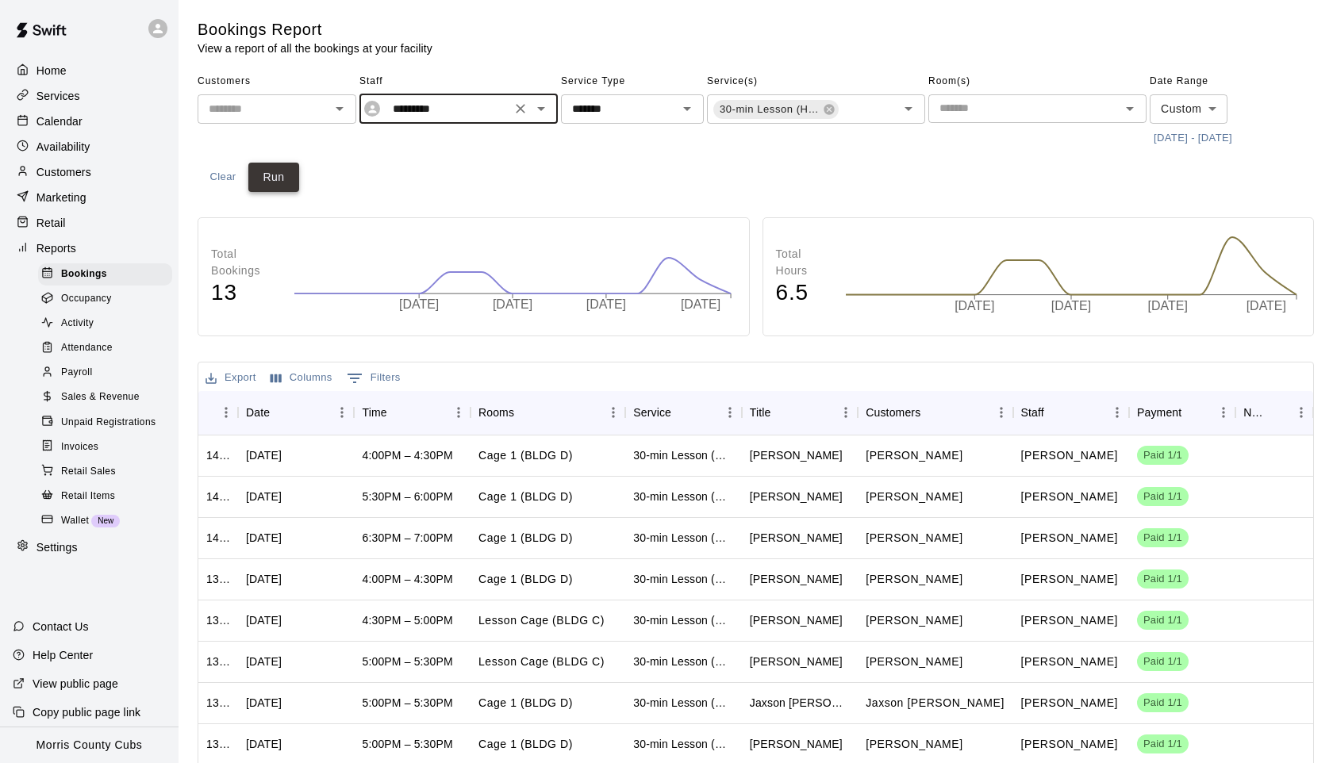
click at [286, 181] on button "Run" at bounding box center [273, 177] width 51 height 29
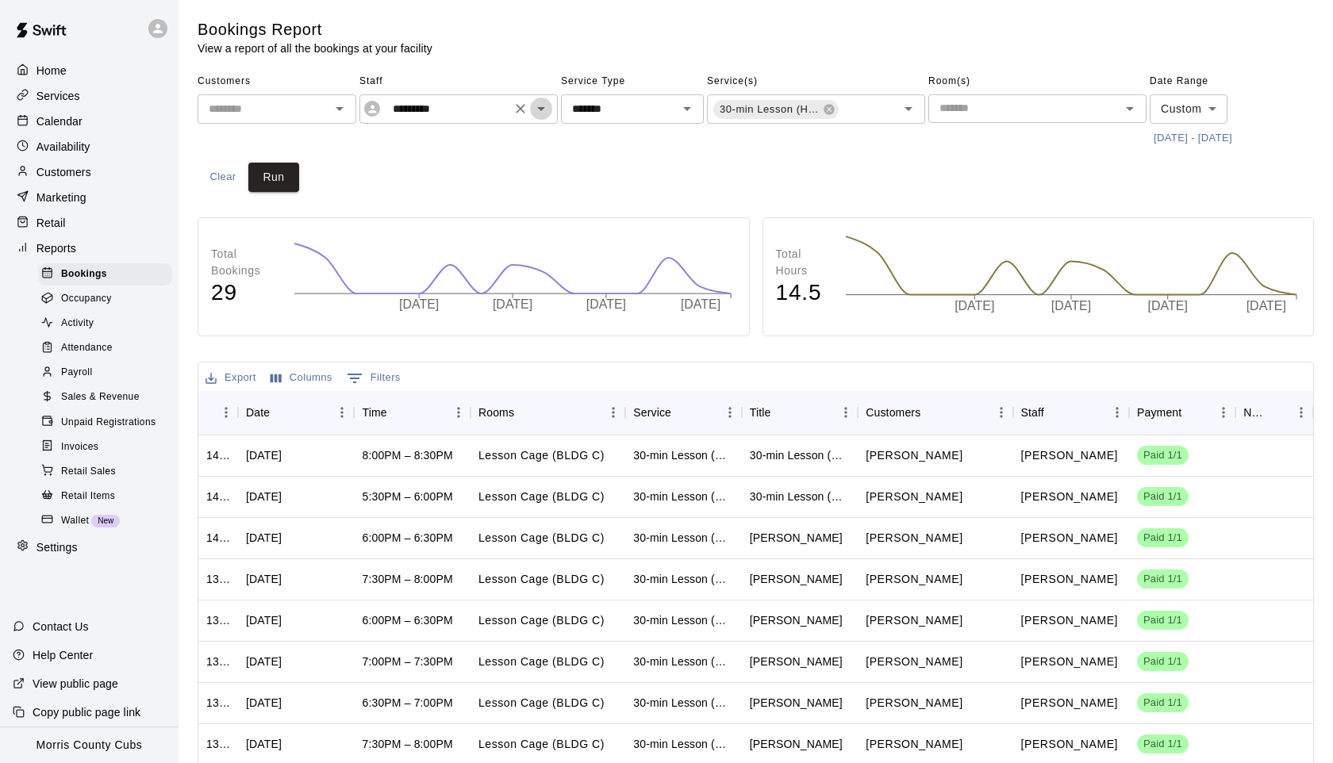
click at [547, 110] on icon "Open" at bounding box center [541, 108] width 19 height 19
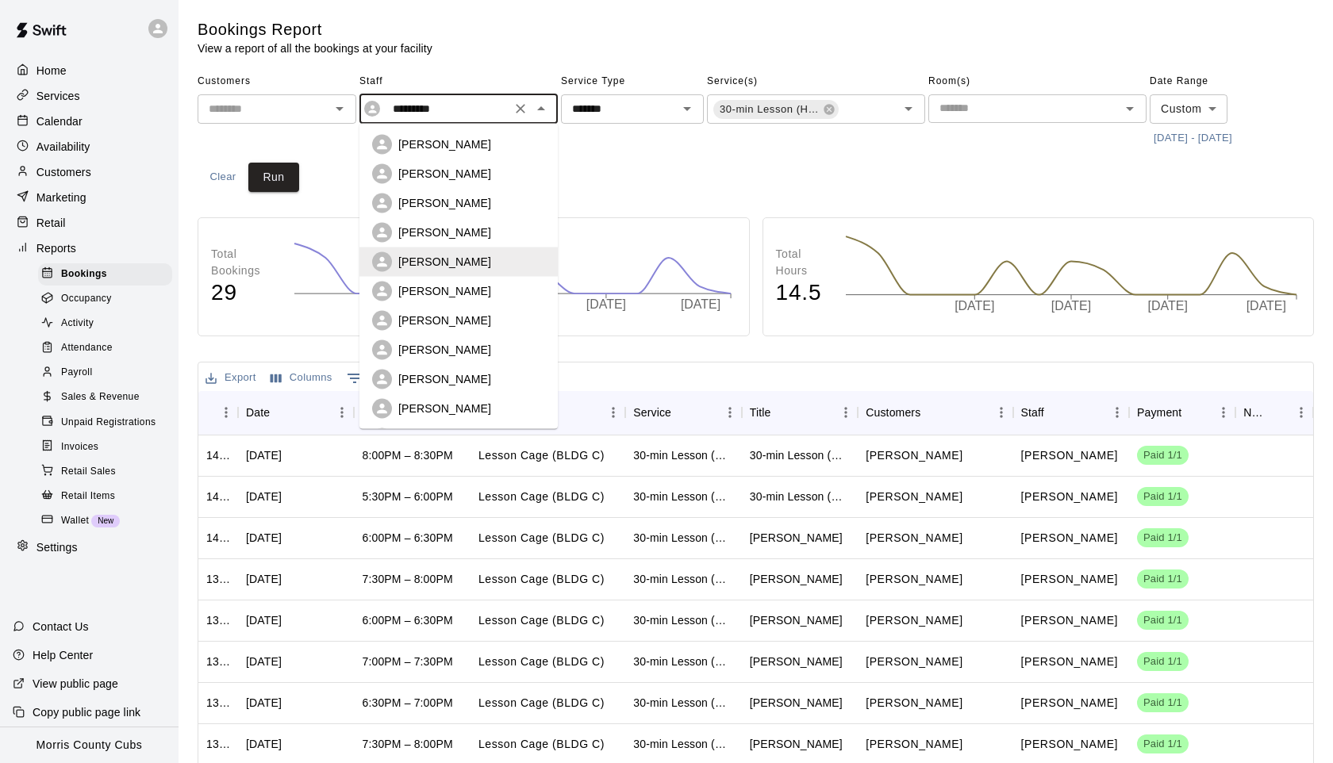
click at [440, 228] on p "John Phil" at bounding box center [444, 233] width 93 height 16
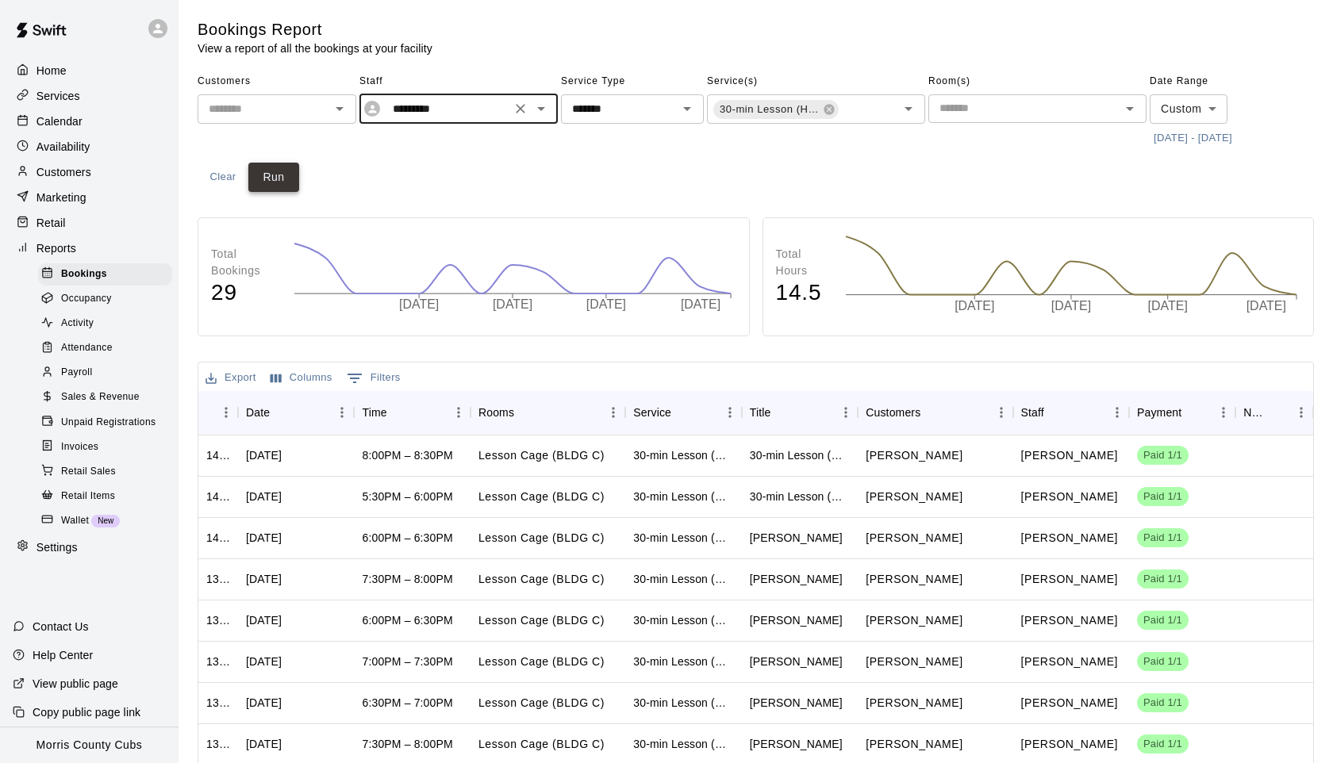
click at [279, 188] on button "Run" at bounding box center [273, 177] width 51 height 29
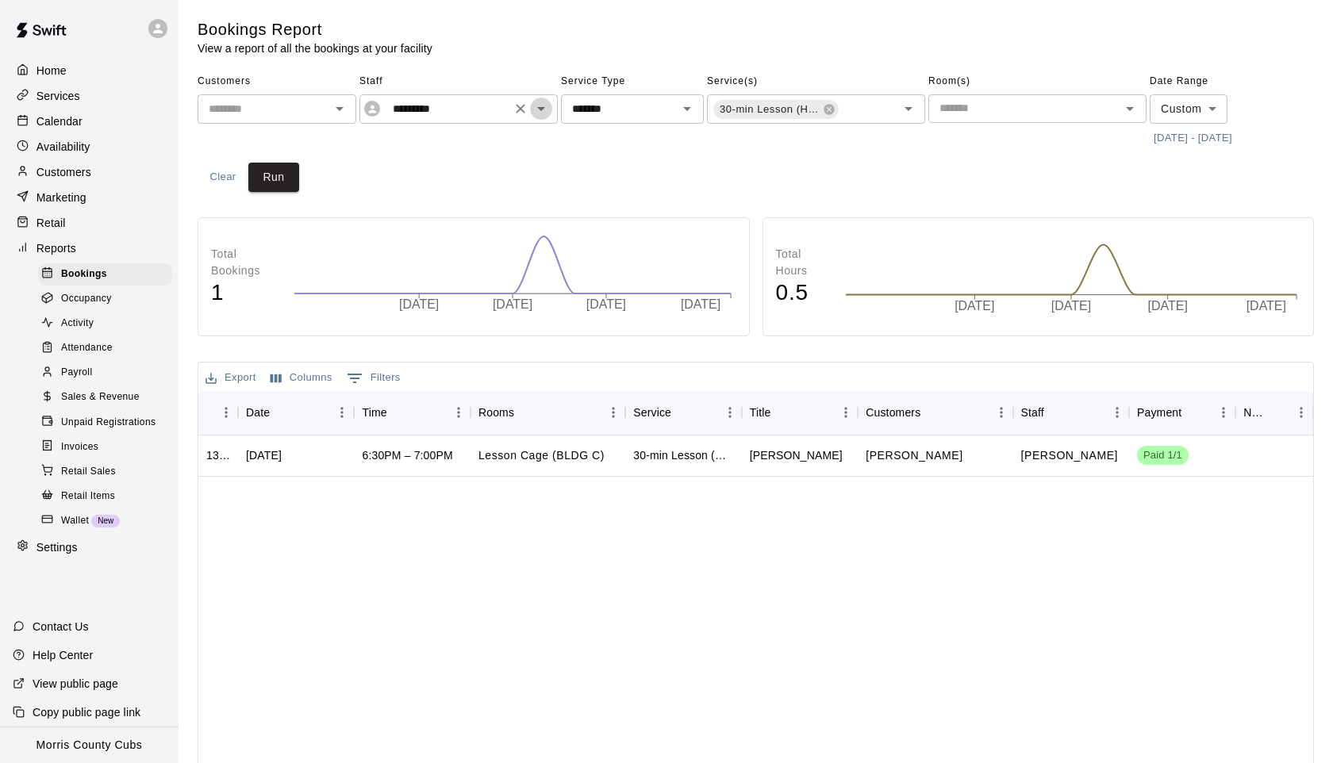
click at [538, 104] on icon "Open" at bounding box center [541, 108] width 19 height 19
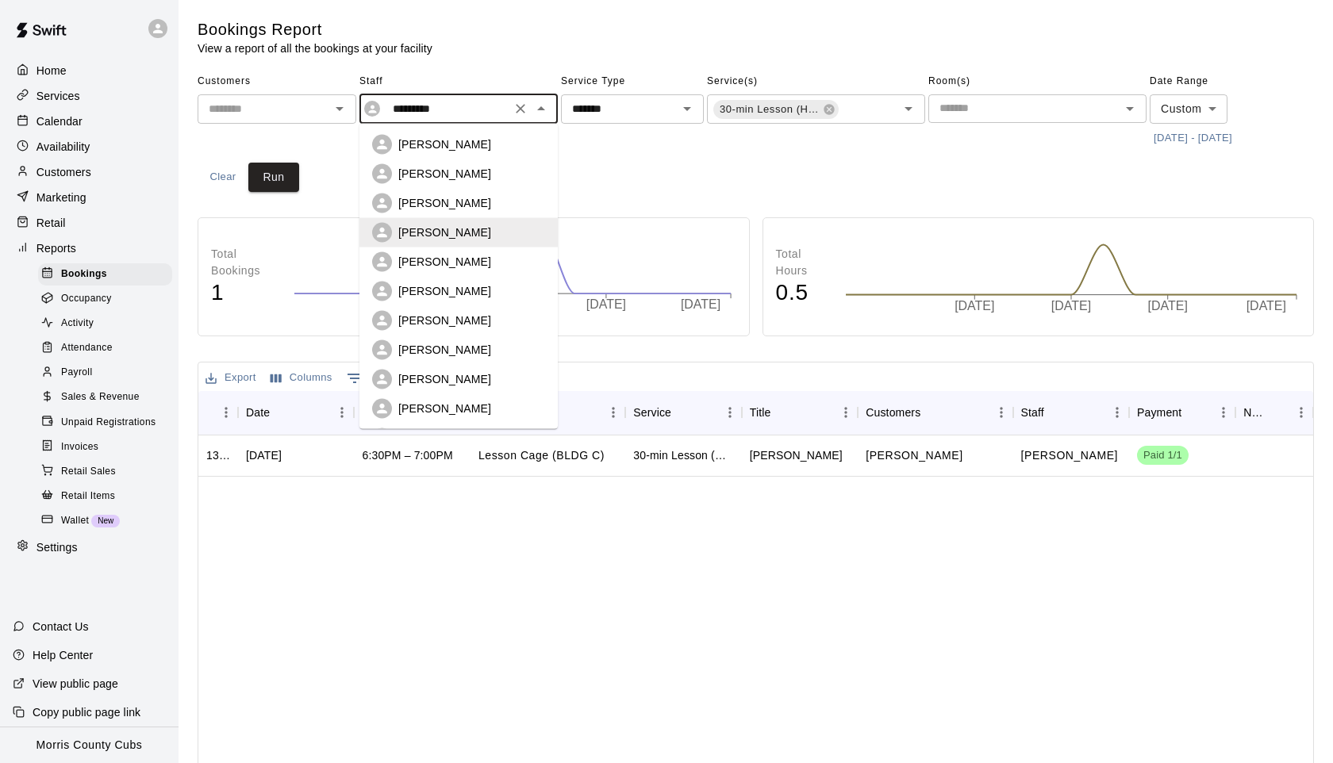
click at [421, 209] on p "Jordan Medley" at bounding box center [444, 203] width 93 height 16
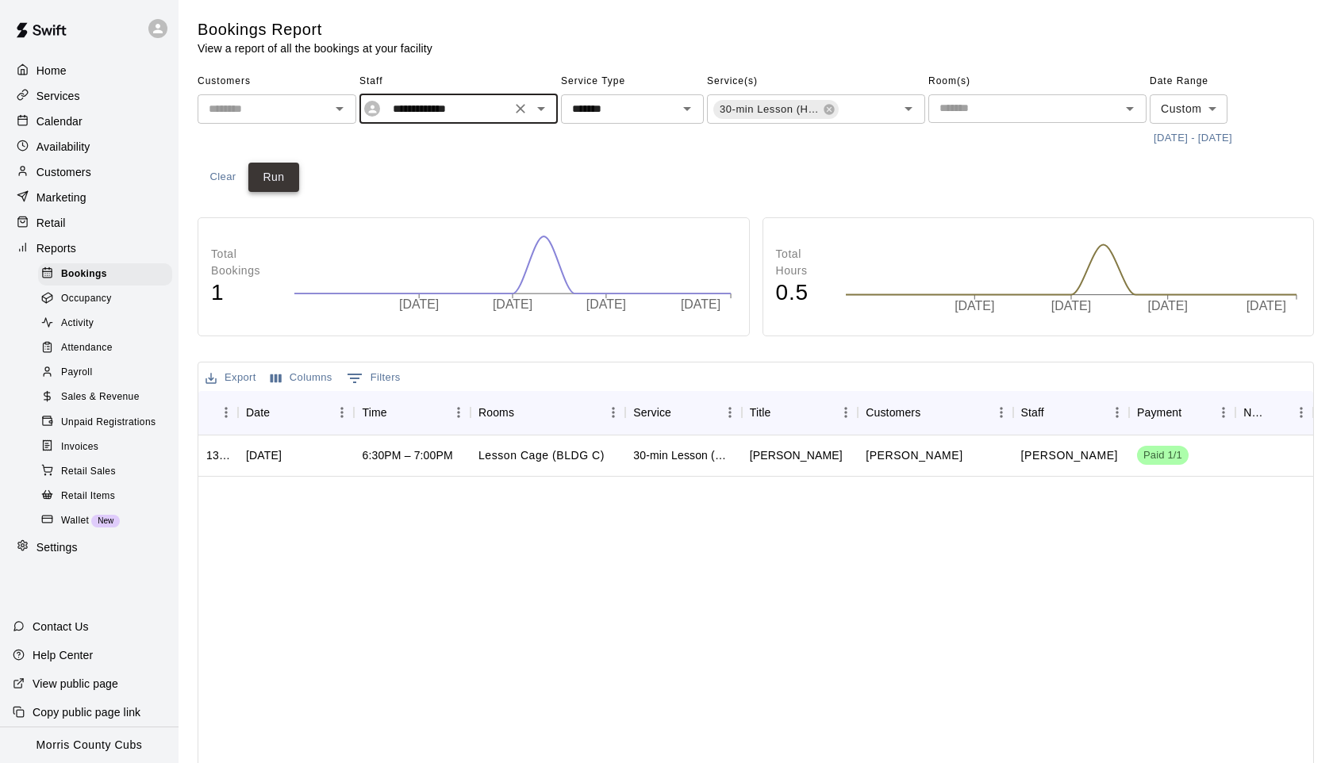
click at [287, 168] on button "Run" at bounding box center [273, 177] width 51 height 29
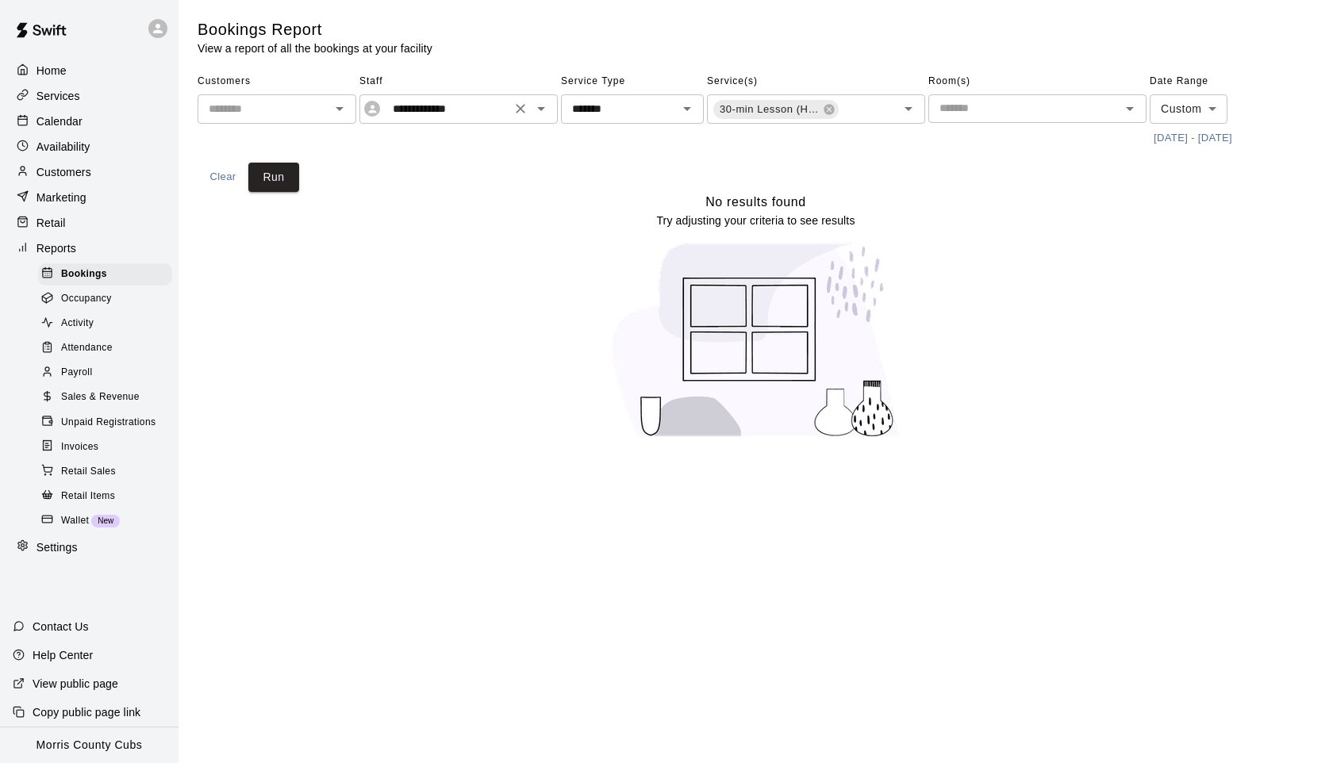
click at [543, 109] on icon "Open" at bounding box center [541, 109] width 8 height 4
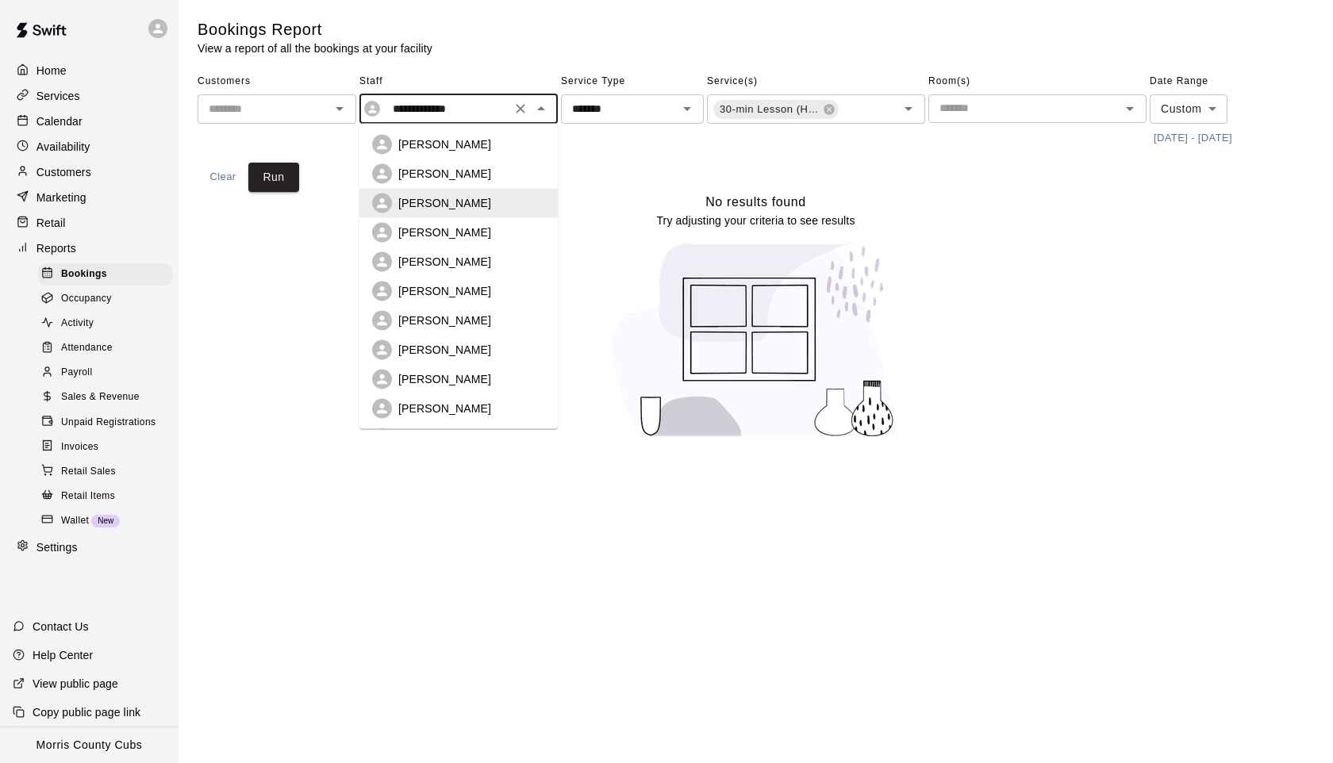
click at [442, 168] on p "JJ Melillo" at bounding box center [444, 174] width 93 height 16
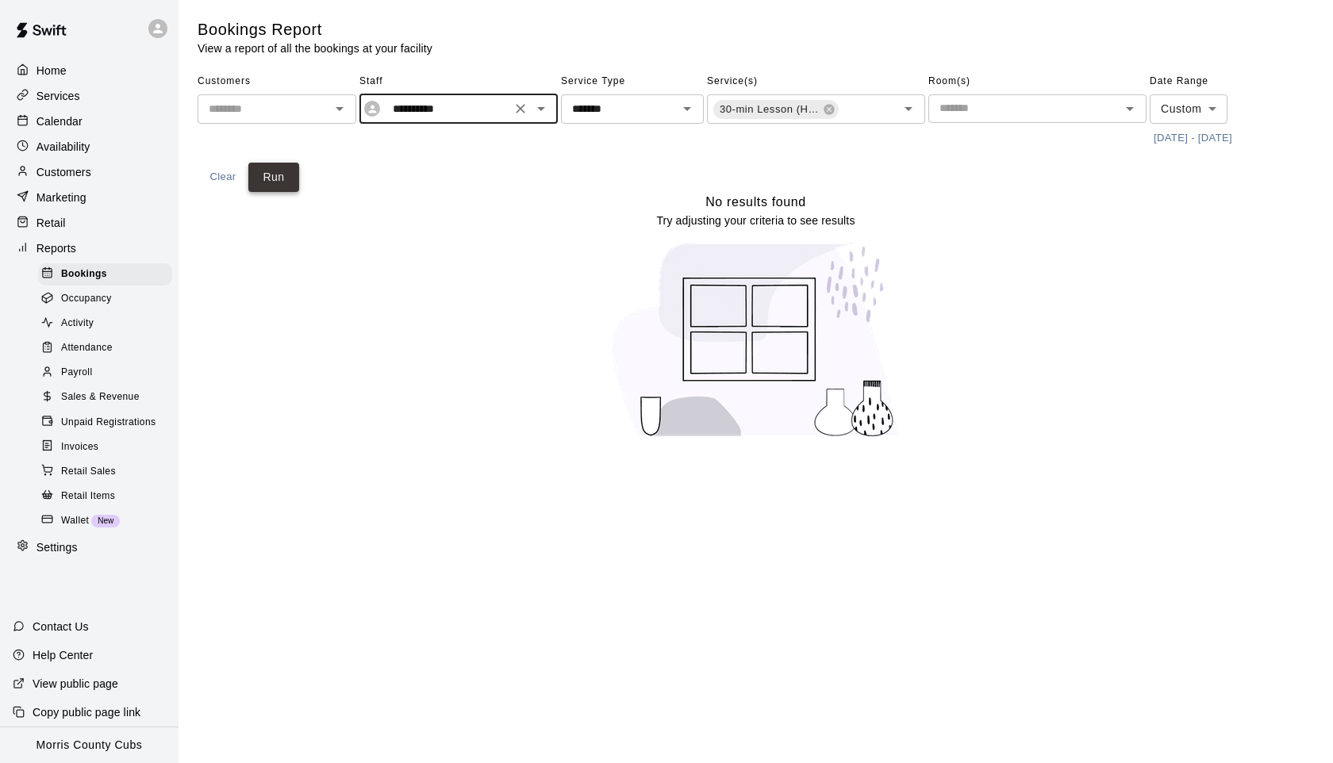
click at [286, 163] on button "Run" at bounding box center [273, 177] width 51 height 29
click at [541, 113] on icon "Open" at bounding box center [541, 108] width 19 height 19
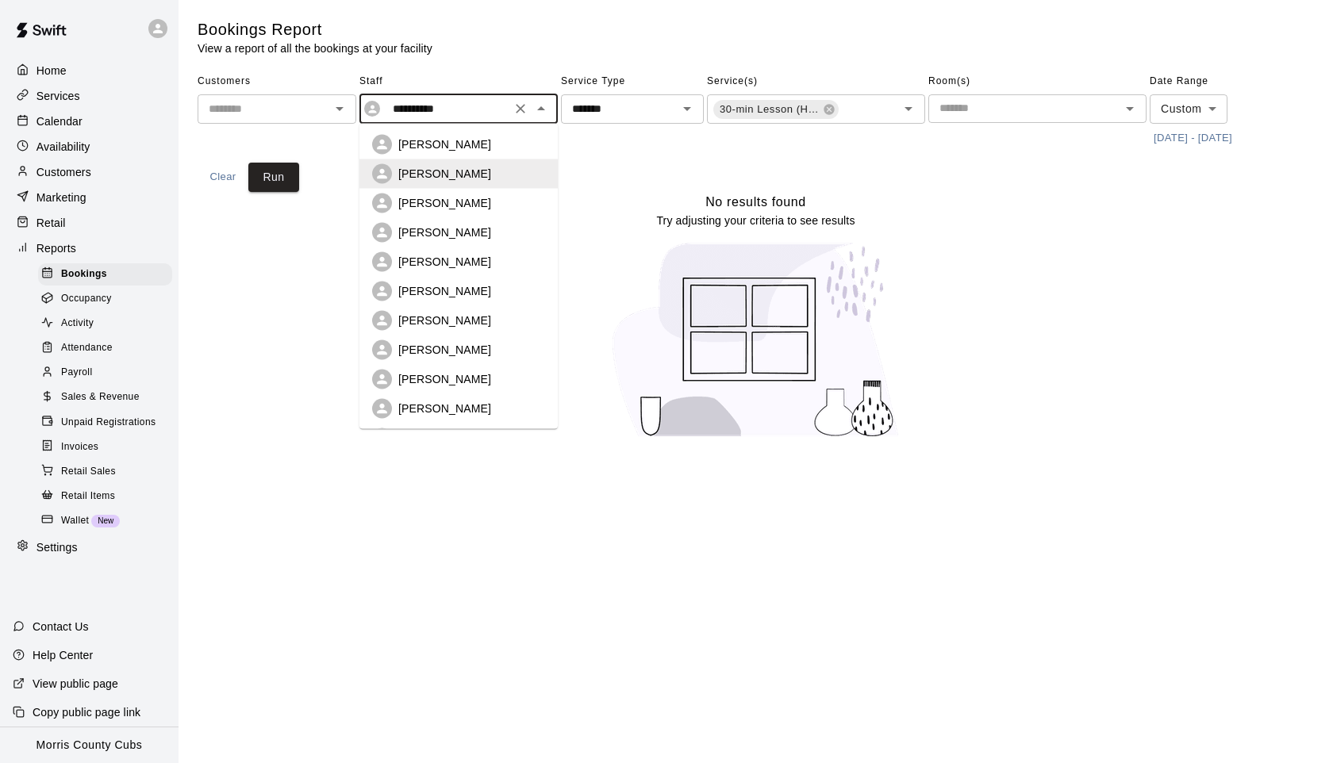
click at [425, 150] on p "Nish Patel" at bounding box center [444, 144] width 93 height 16
type input "**********"
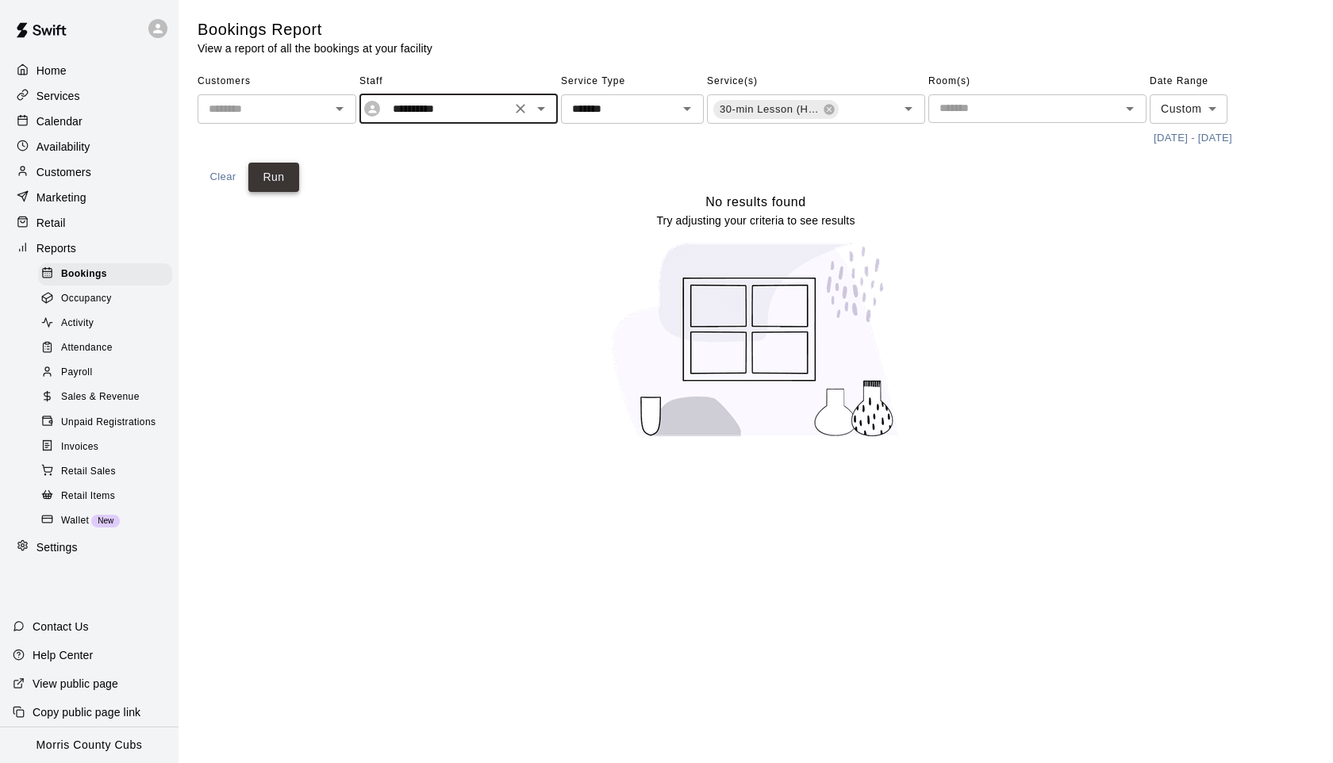
click at [264, 182] on button "Run" at bounding box center [273, 177] width 51 height 29
